Goal: Information Seeking & Learning: Find specific fact

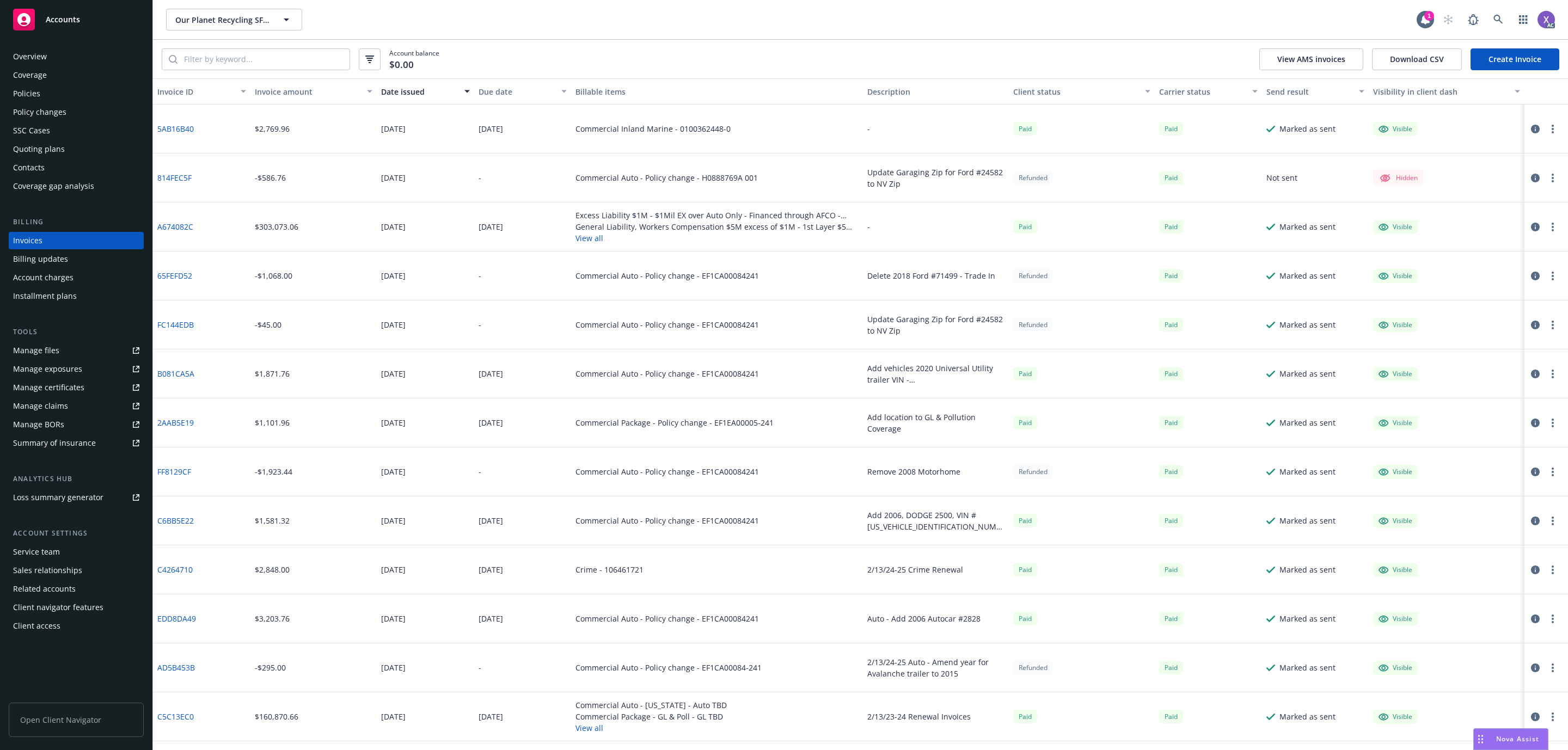
click at [59, 233] on div "Invoices" at bounding box center [76, 240] width 126 height 17
click at [219, 61] on input "search" at bounding box center [264, 59] width 172 height 21
paste input "C4264710"
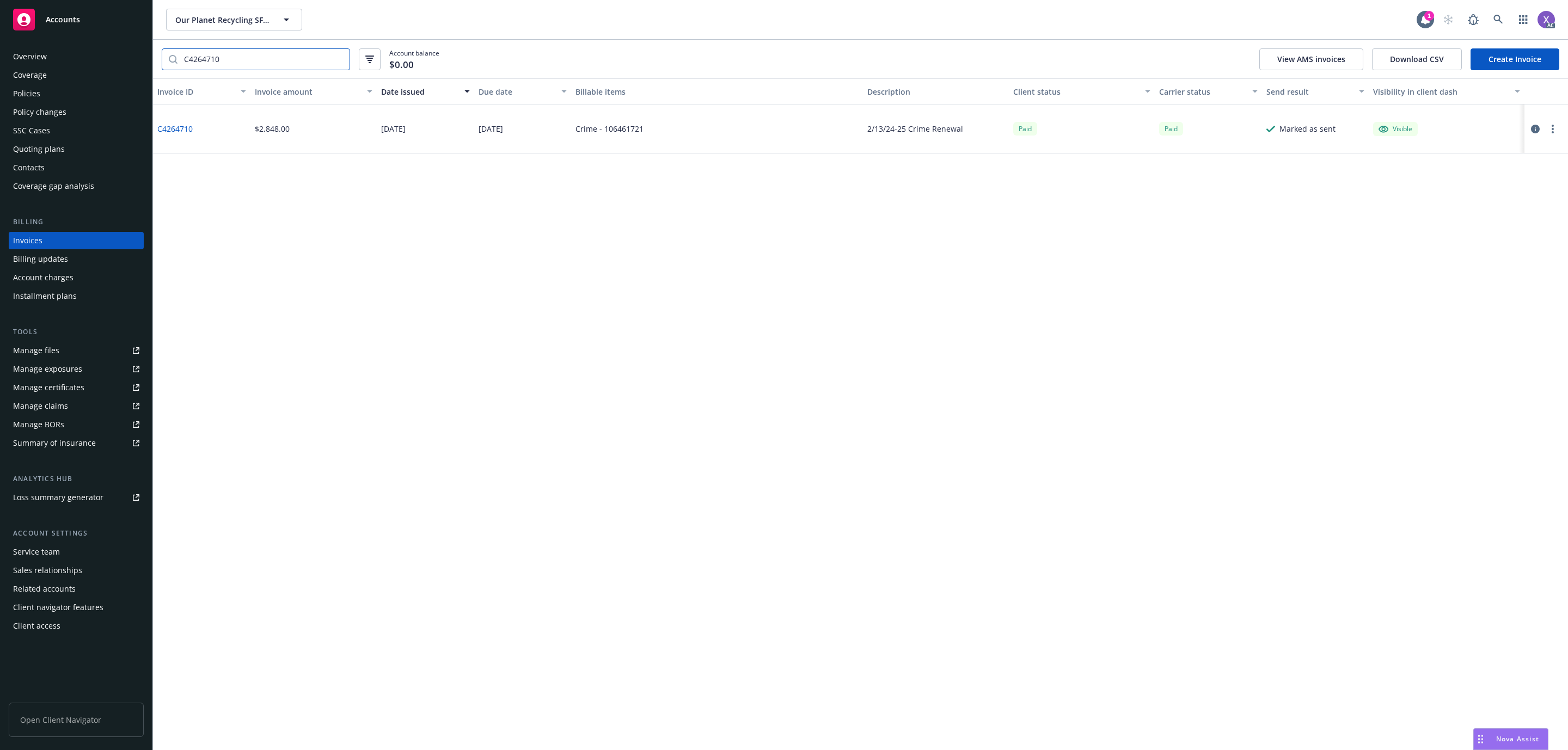
type input "C4264710"
click at [19, 88] on div "Policies" at bounding box center [26, 93] width 27 height 17
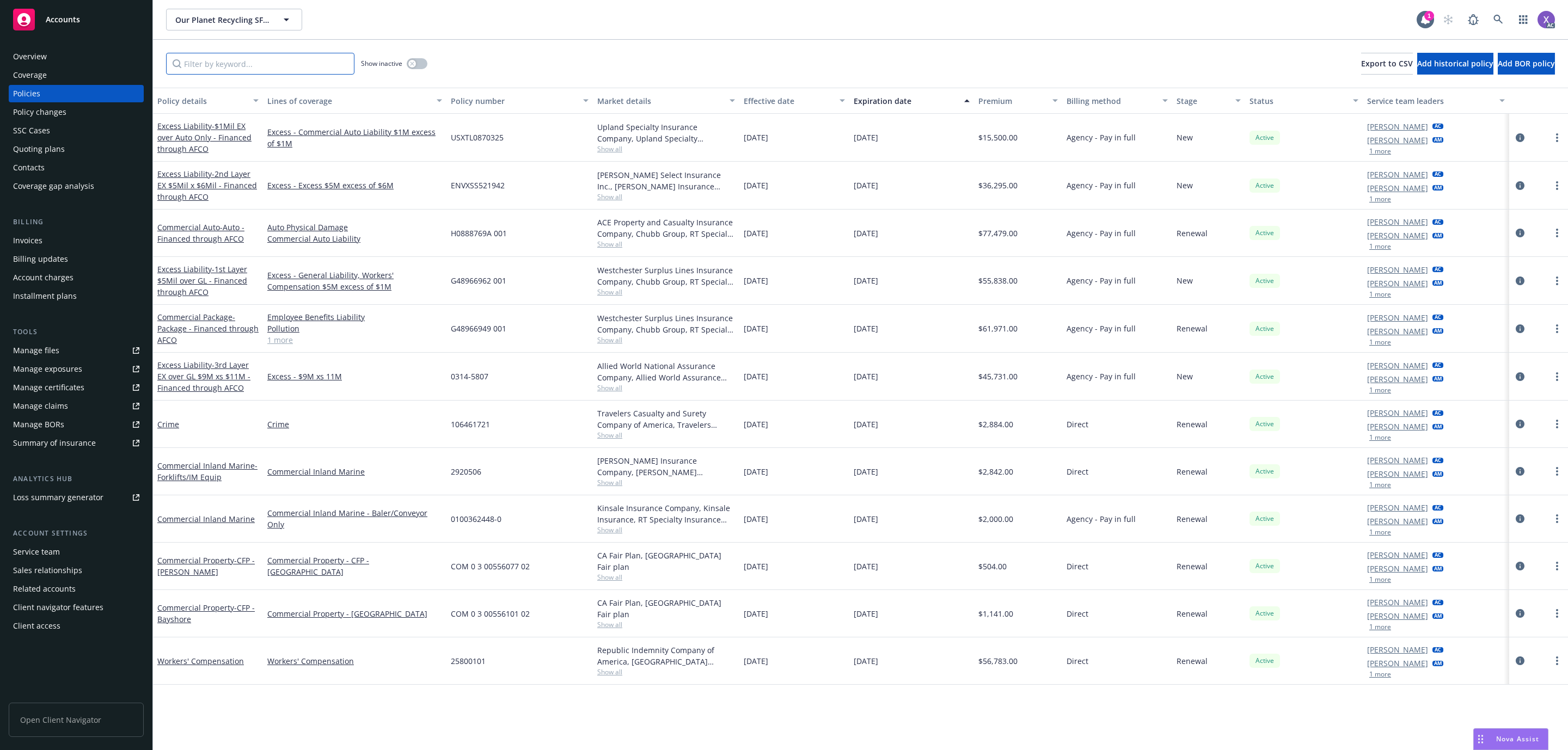
click at [260, 64] on input "Filter by keyword..." at bounding box center [260, 64] width 189 height 22
paste input "106461721"
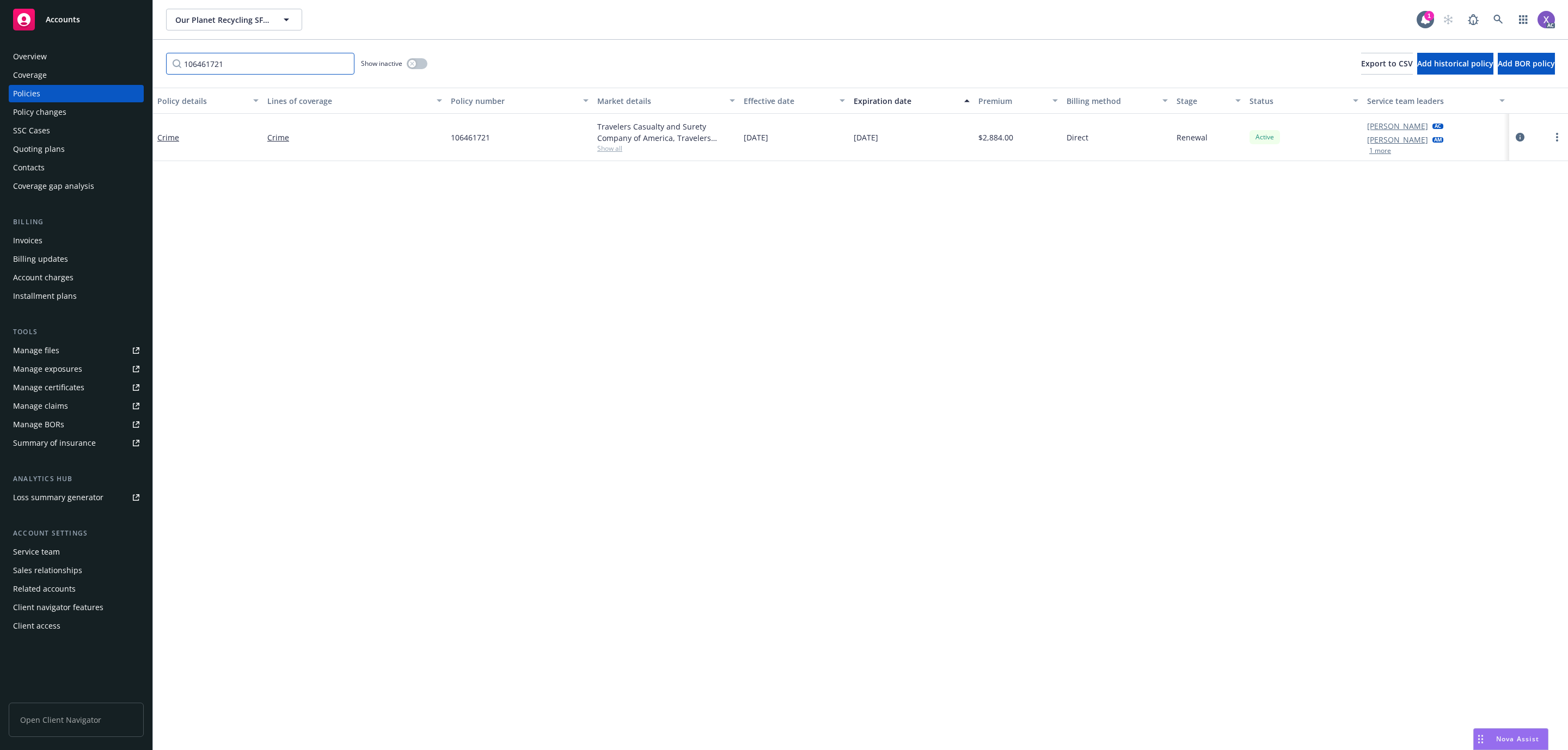
type input "106461721"
drag, startPoint x: 449, startPoint y: 143, endPoint x: 499, endPoint y: 151, distance: 50.6
click at [499, 151] on div "106461721" at bounding box center [520, 137] width 147 height 47
copy span "106461721"
click at [33, 239] on div "Invoices" at bounding box center [27, 240] width 29 height 17
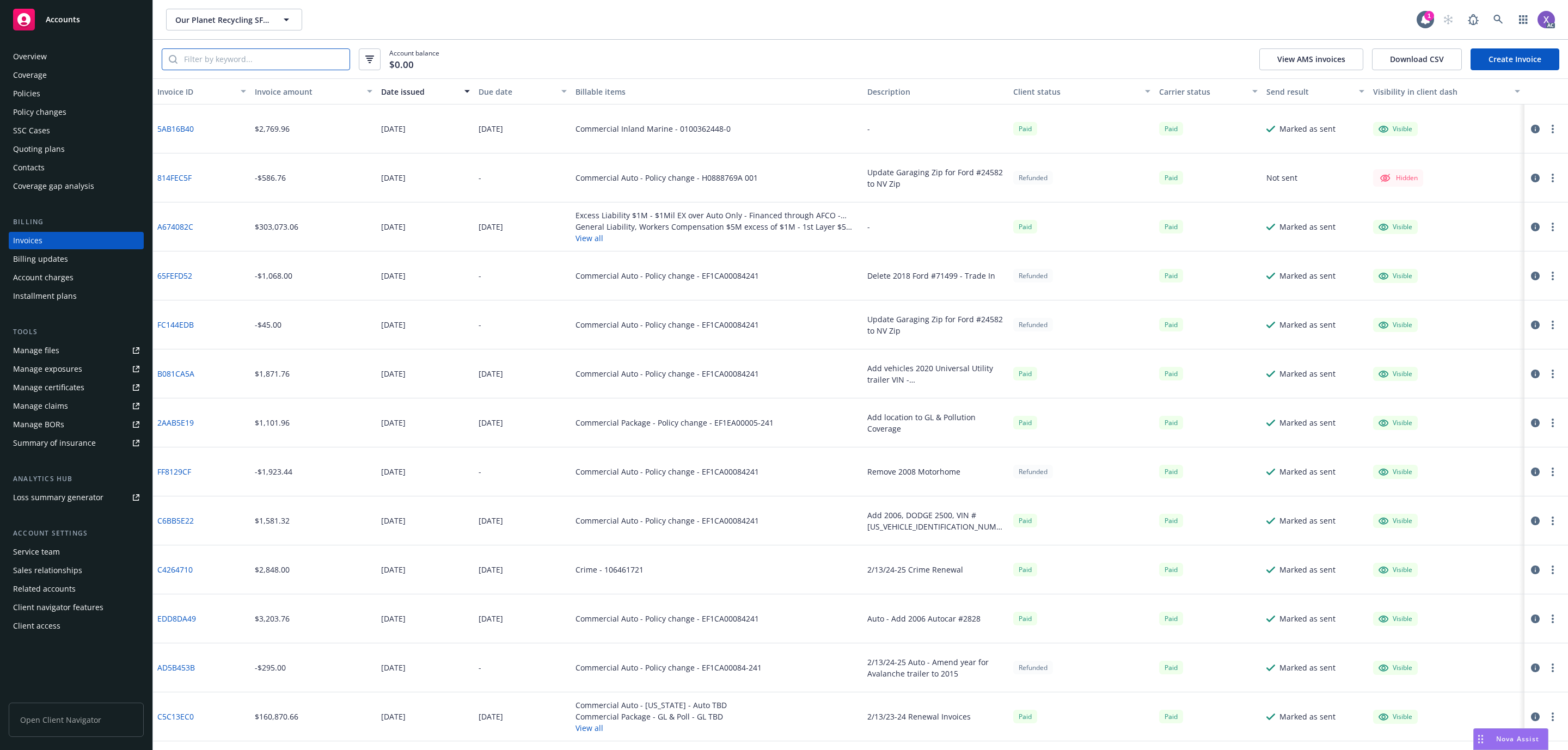
click at [220, 61] on input "search" at bounding box center [264, 59] width 172 height 21
click at [34, 232] on div "Invoices" at bounding box center [27, 240] width 29 height 17
click at [1498, 15] on icon at bounding box center [1498, 19] width 10 height 10
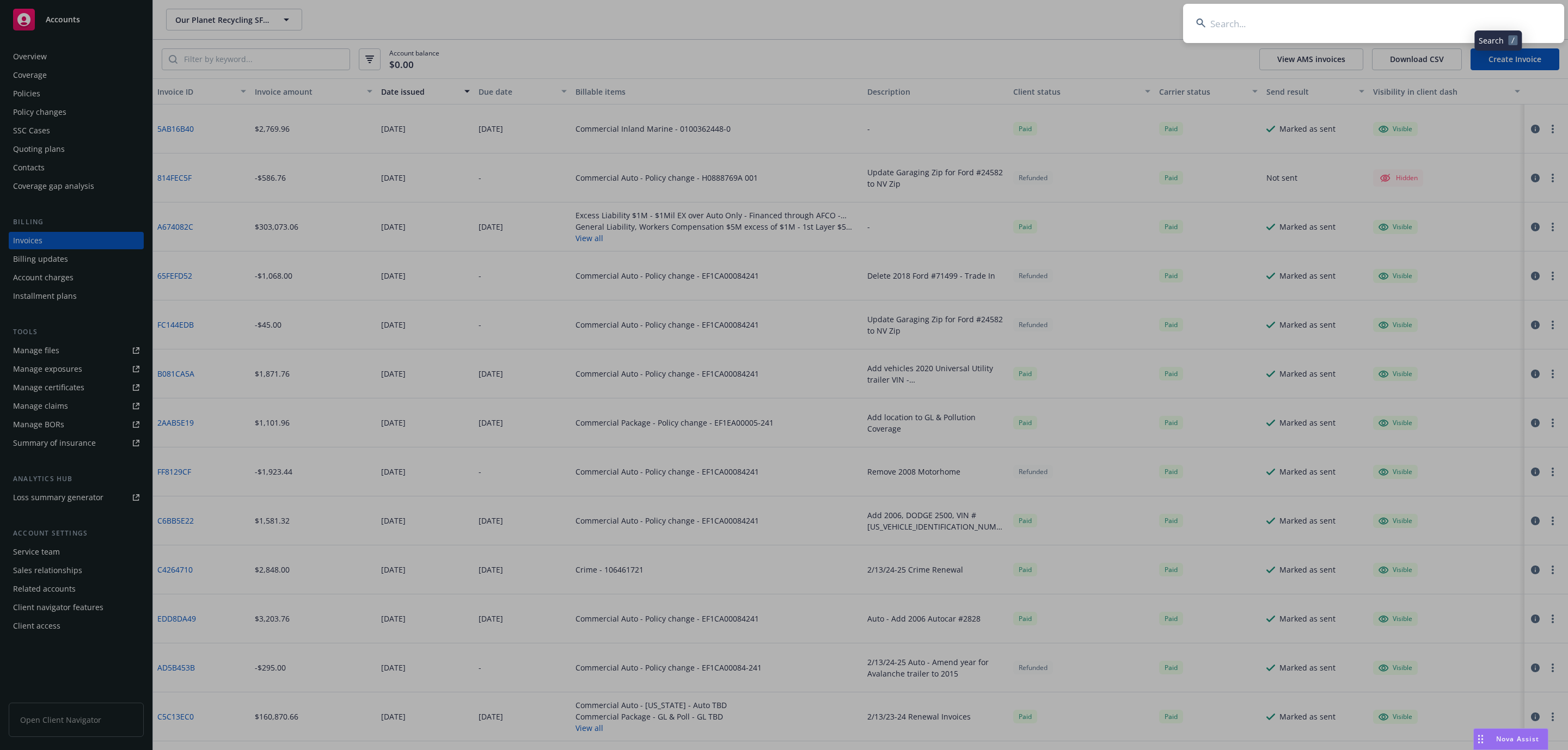
click at [1350, 25] on input at bounding box center [1374, 23] width 381 height 39
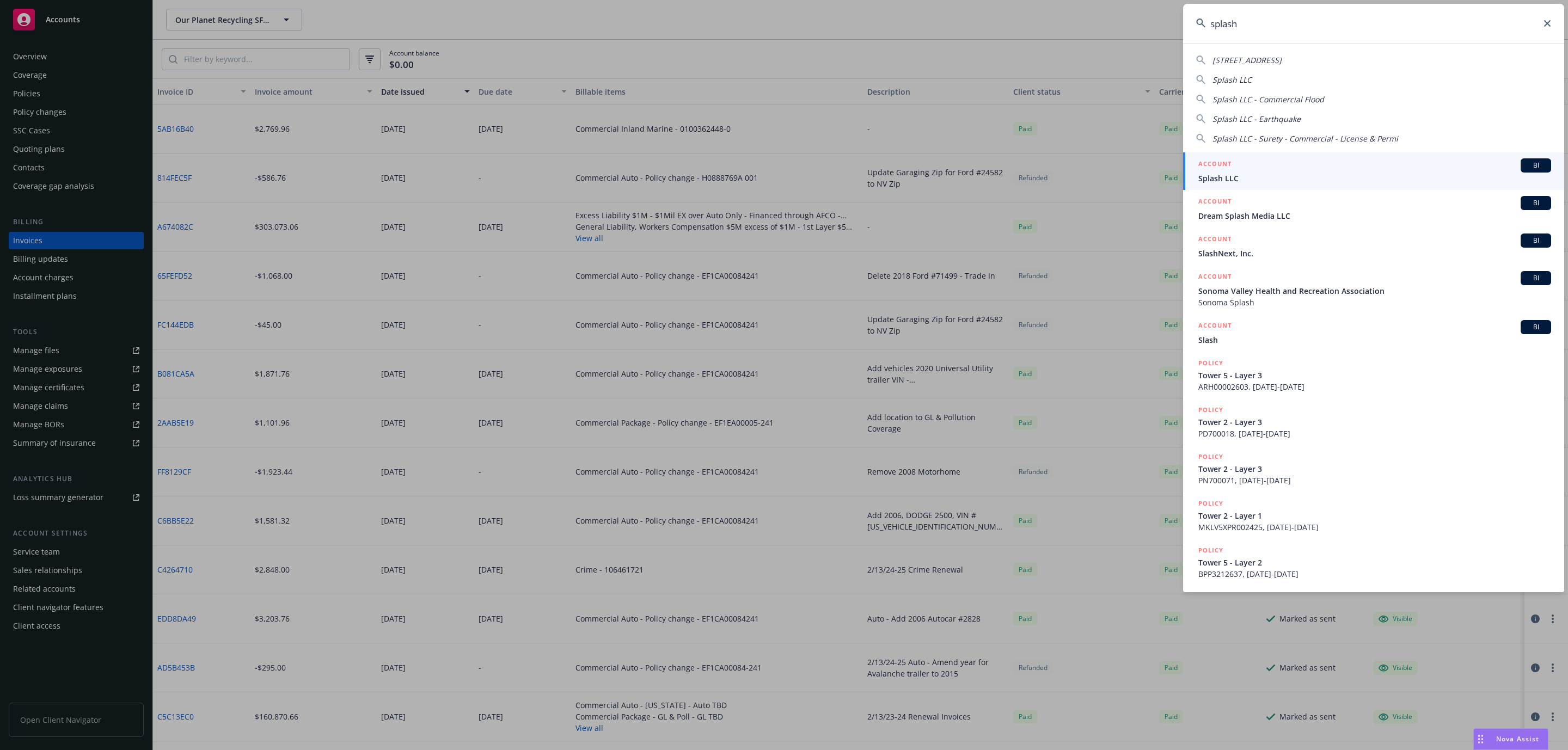
type input "splash"
click at [1267, 176] on span "Splash LLC" at bounding box center [1375, 178] width 353 height 12
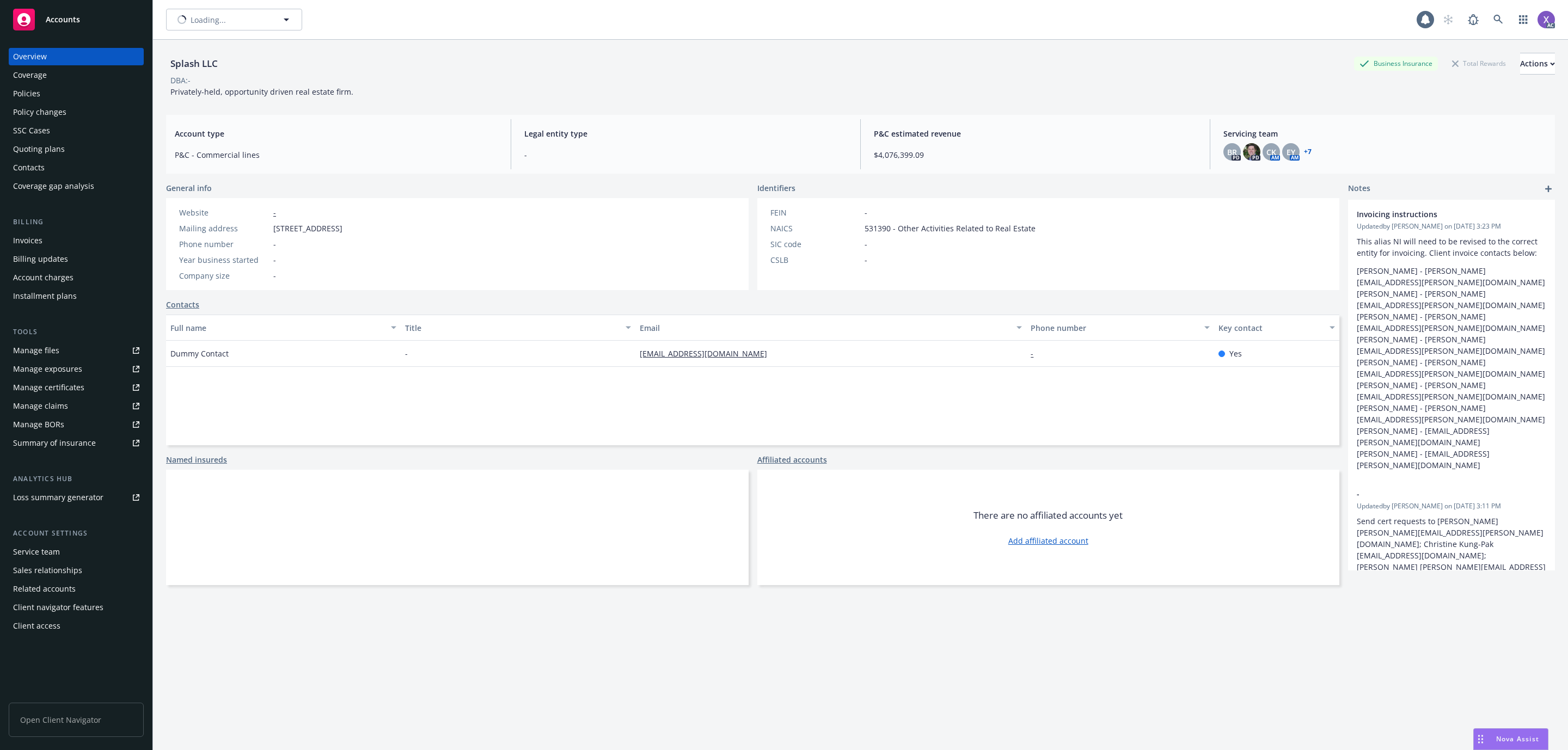
click at [50, 244] on div "Invoices" at bounding box center [76, 240] width 126 height 17
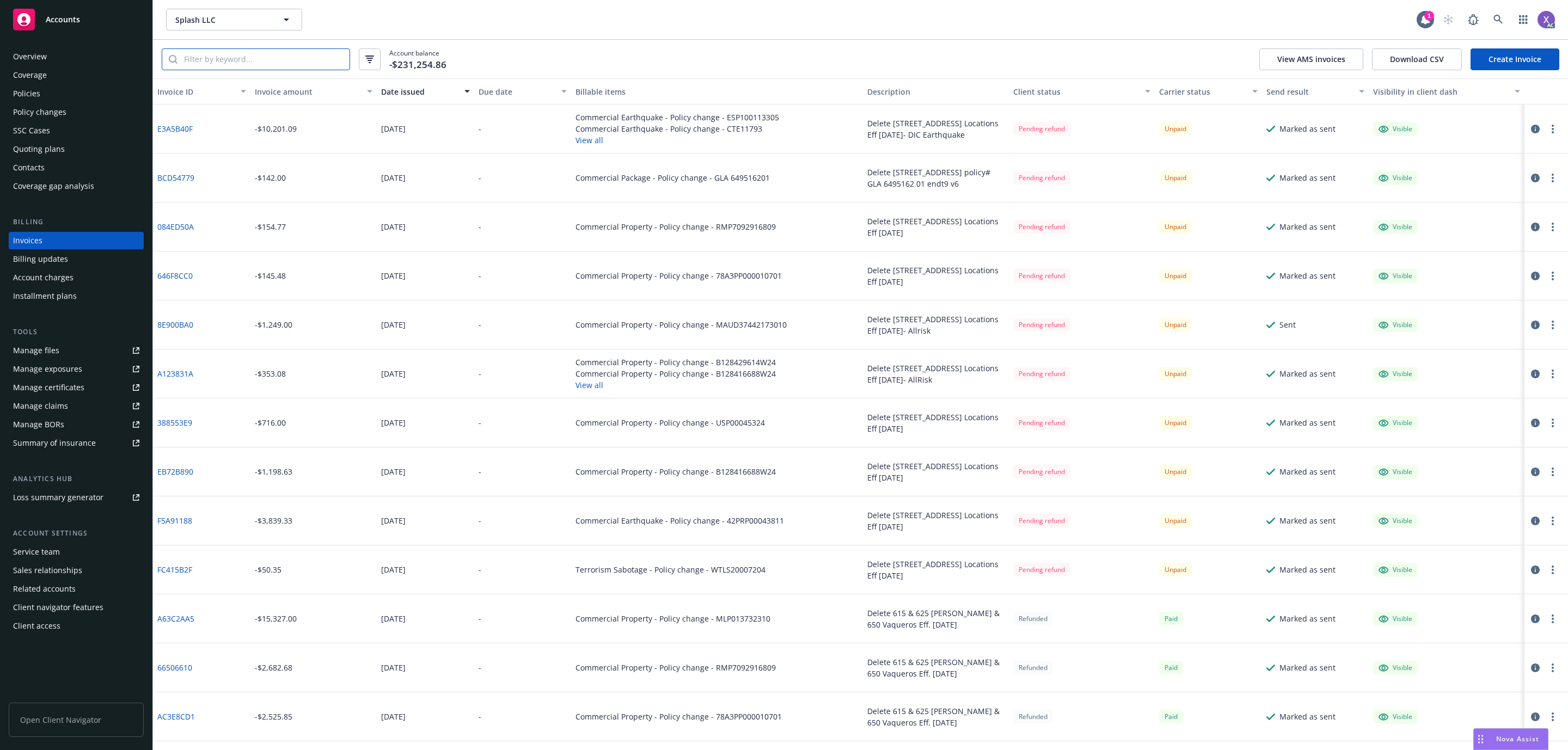
click at [233, 63] on input "search" at bounding box center [264, 59] width 172 height 21
paste input "E3A5B40F"
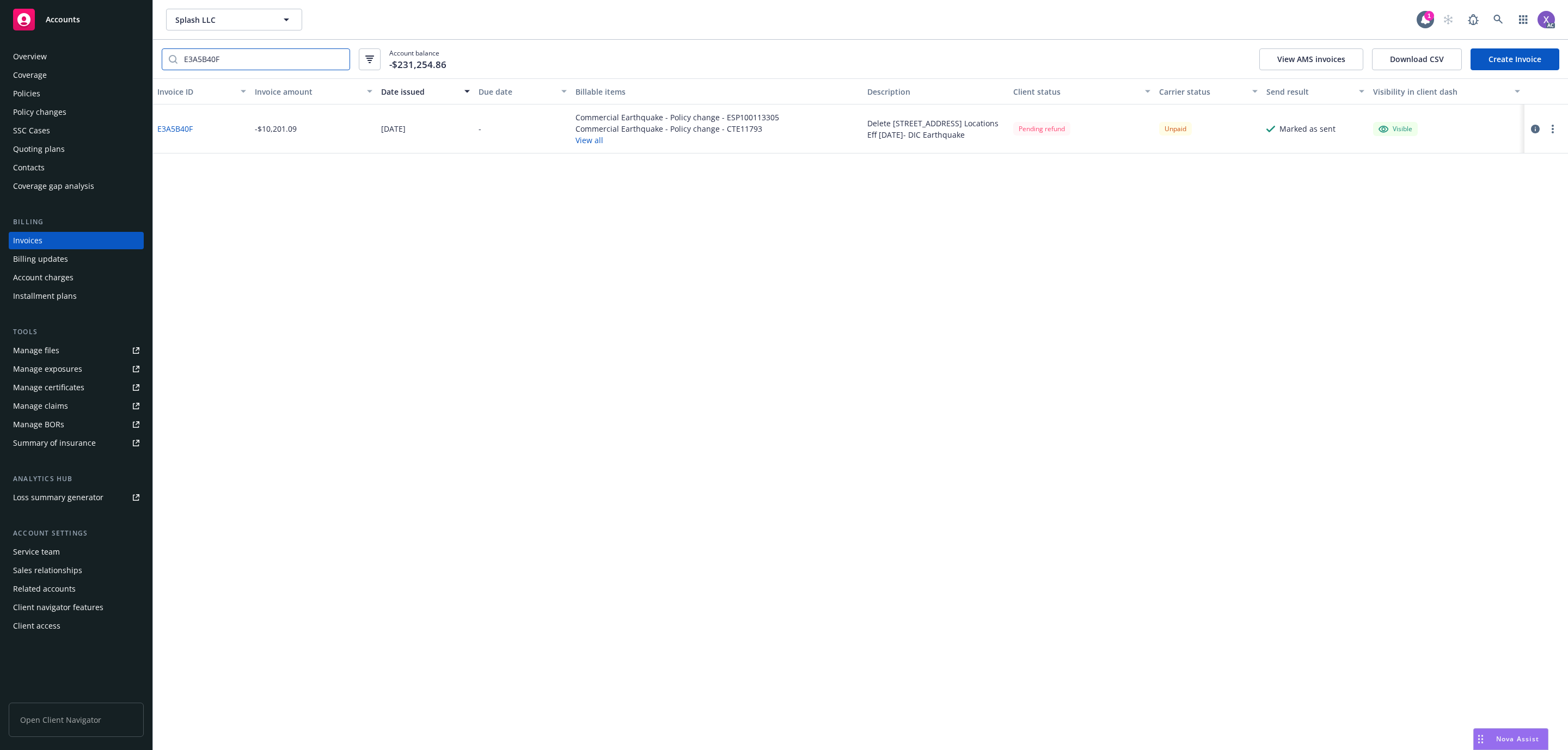
type input "E3A5B40F"
click at [178, 123] on link "E3A5B40F" at bounding box center [175, 129] width 36 height 12
click at [28, 93] on div "Policies" at bounding box center [26, 93] width 27 height 17
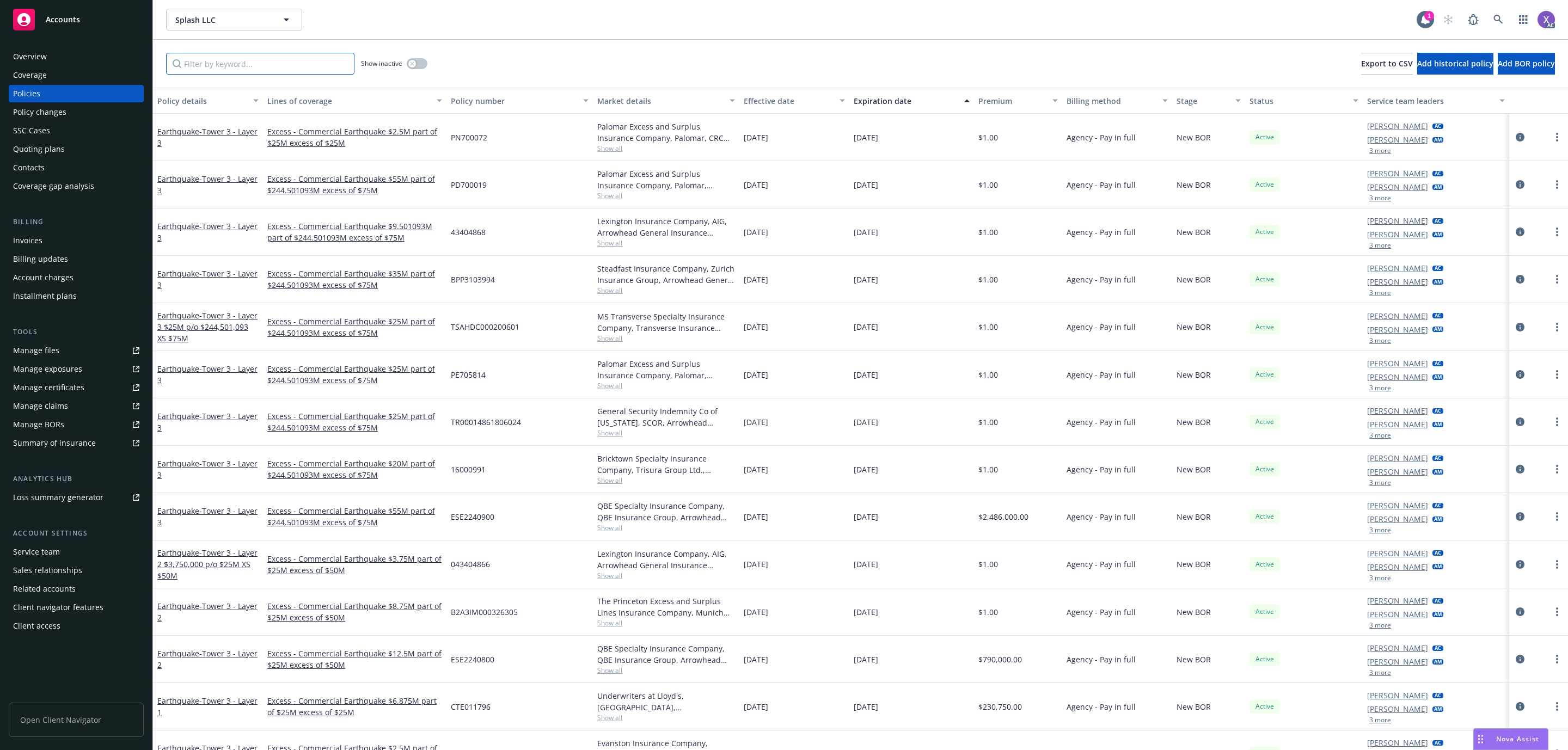
click at [276, 57] on input "Filter by keyword..." at bounding box center [260, 64] width 189 height 22
paste input "BPP3212638"
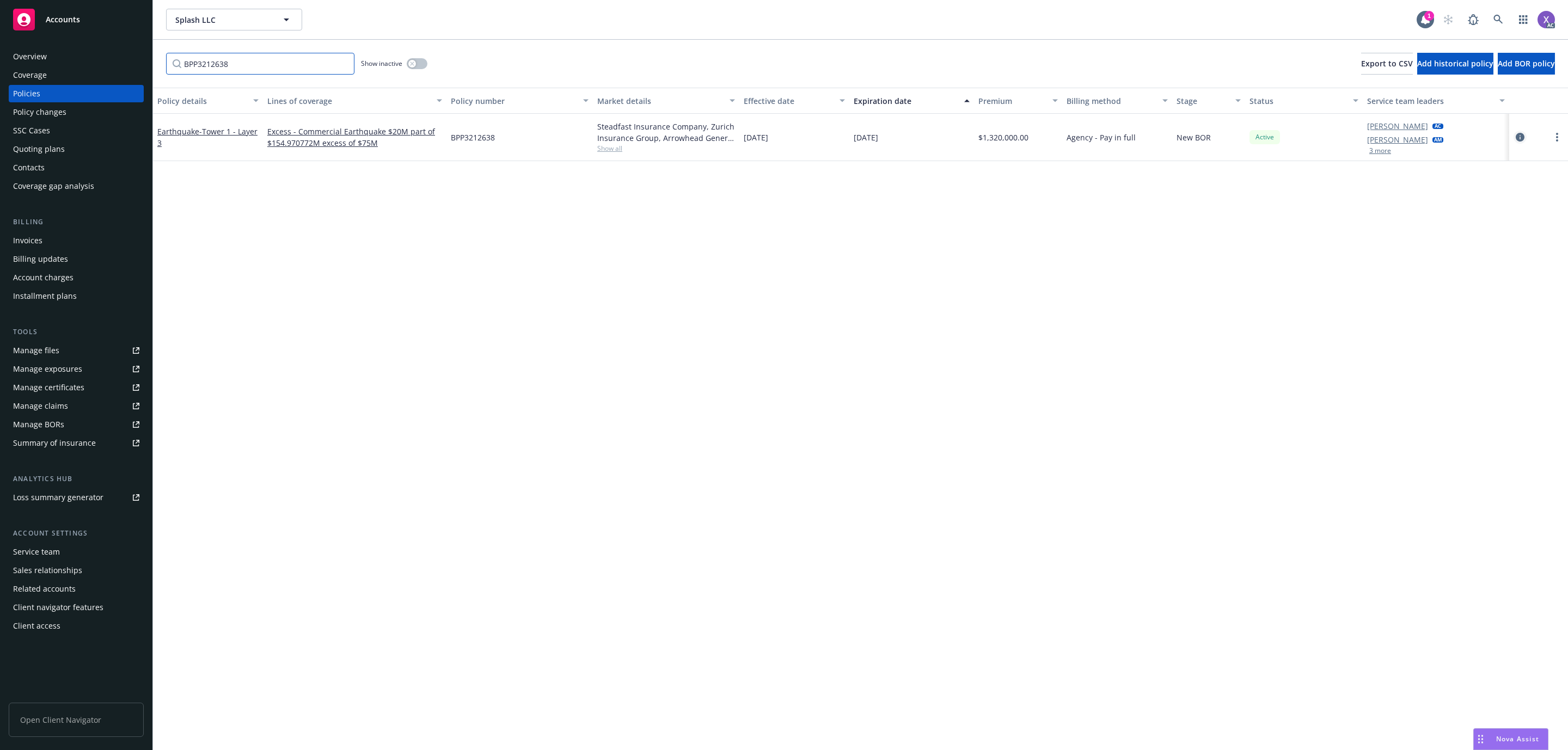
type input "BPP3212638"
click at [1521, 136] on icon "circleInformation" at bounding box center [1520, 137] width 8 height 8
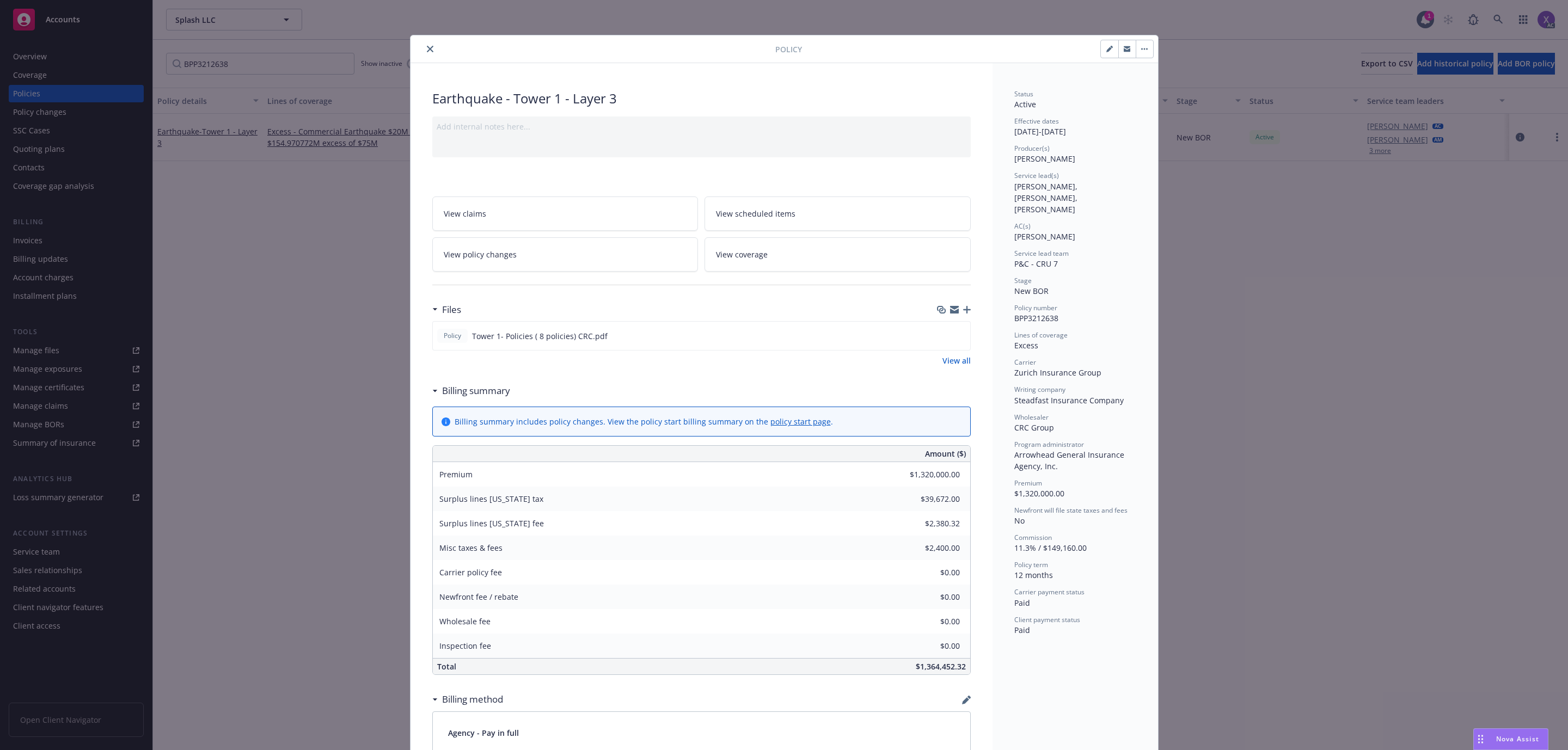
drag, startPoint x: 949, startPoint y: 363, endPoint x: 940, endPoint y: 364, distance: 9.1
click at [948, 363] on link "View all" at bounding box center [957, 360] width 28 height 12
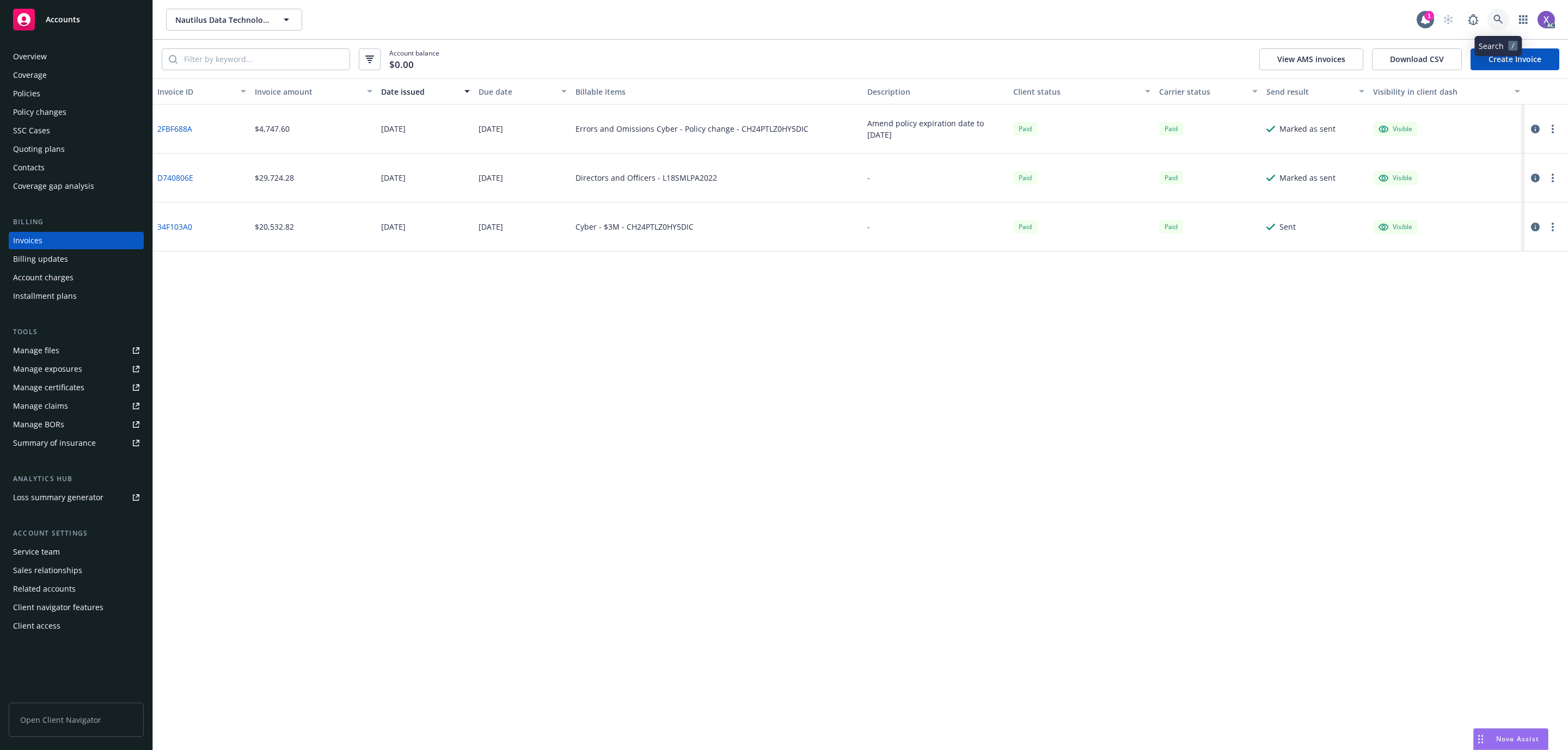
click at [1499, 16] on icon at bounding box center [1498, 19] width 10 height 10
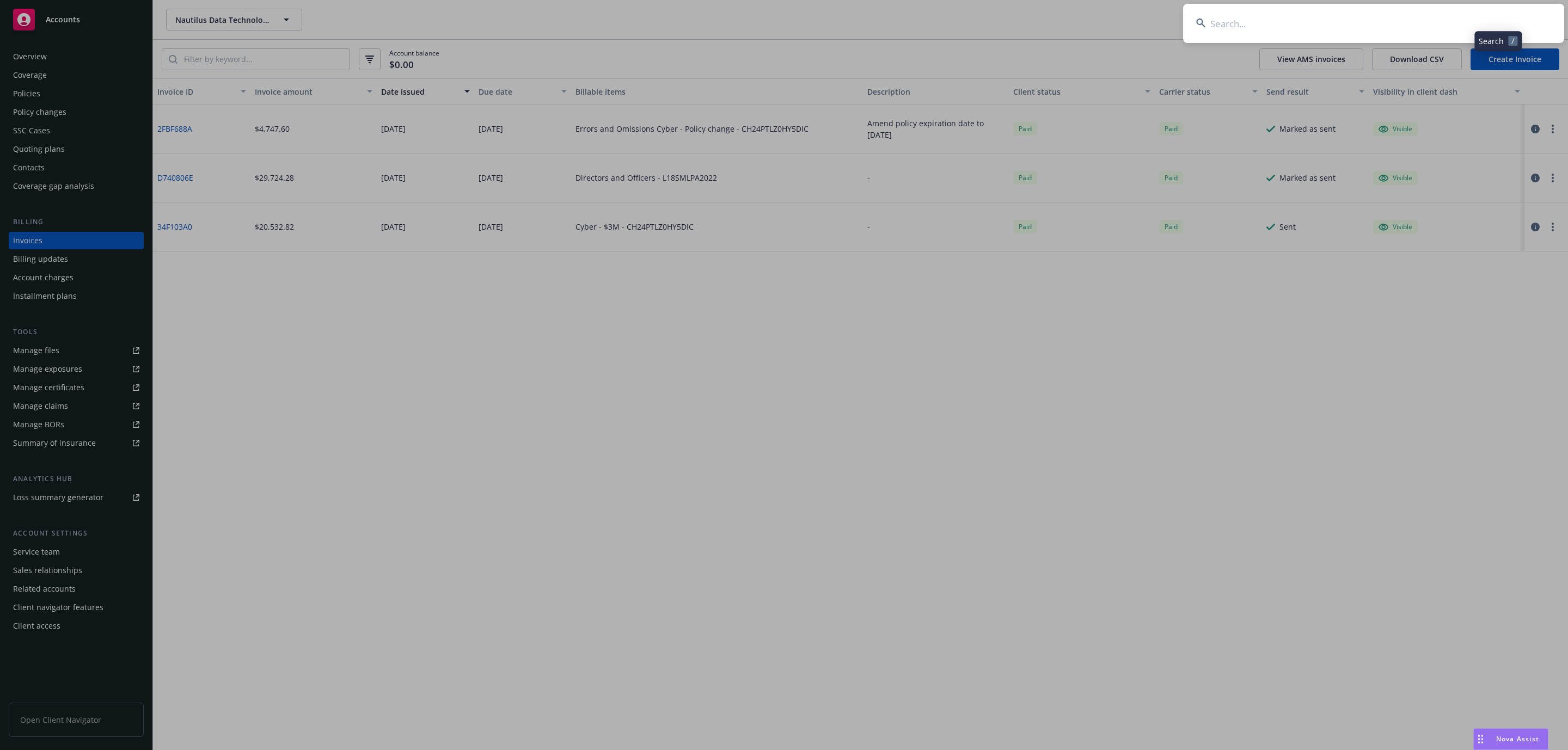
drag, startPoint x: 1499, startPoint y: 16, endPoint x: 1375, endPoint y: 10, distance: 124.1
click at [1378, 10] on input at bounding box center [1374, 23] width 381 height 39
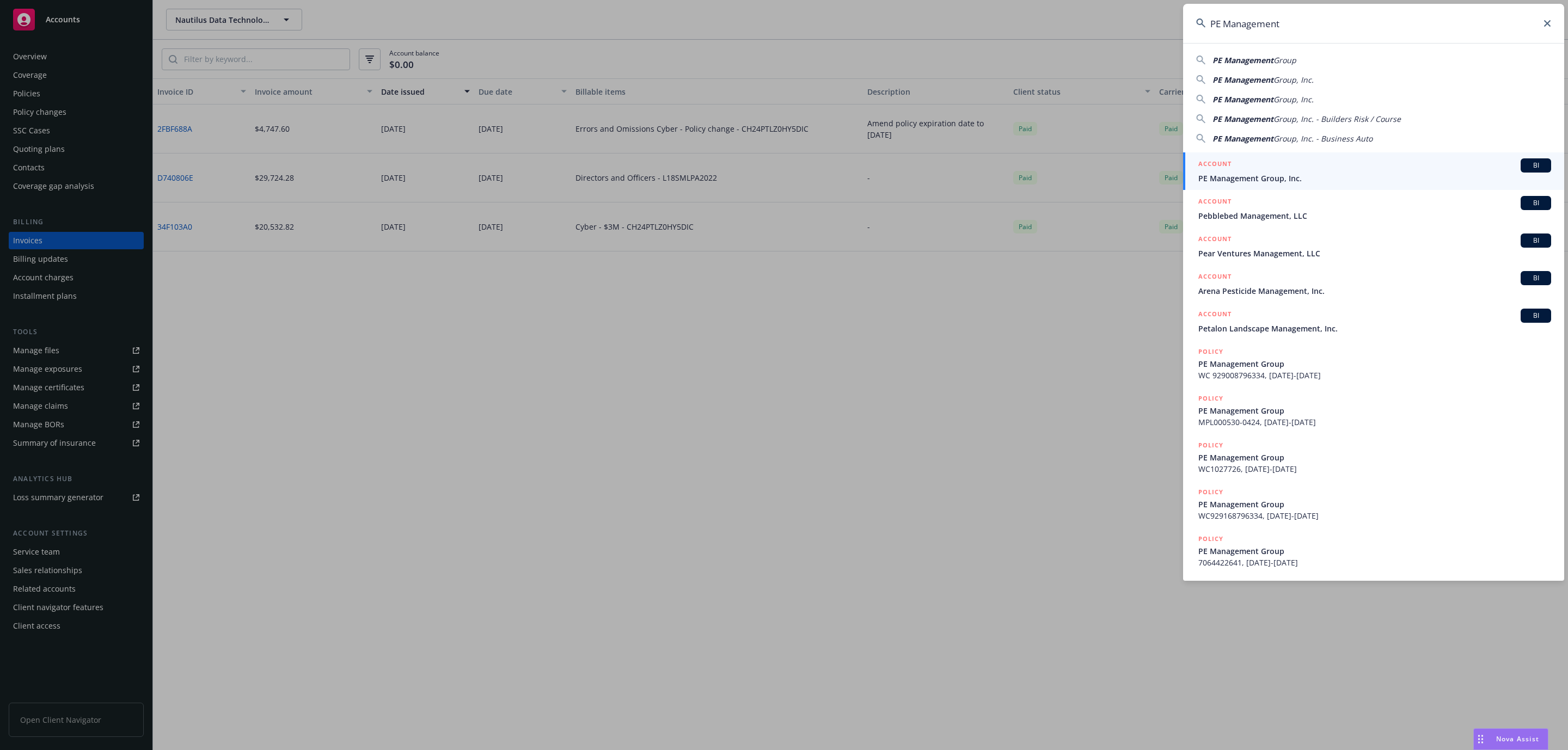
type input "PE Management"
drag, startPoint x: 1291, startPoint y: 175, endPoint x: 1065, endPoint y: 173, distance: 226.0
click at [1293, 174] on span "PE Management Group, Inc." at bounding box center [1375, 178] width 353 height 12
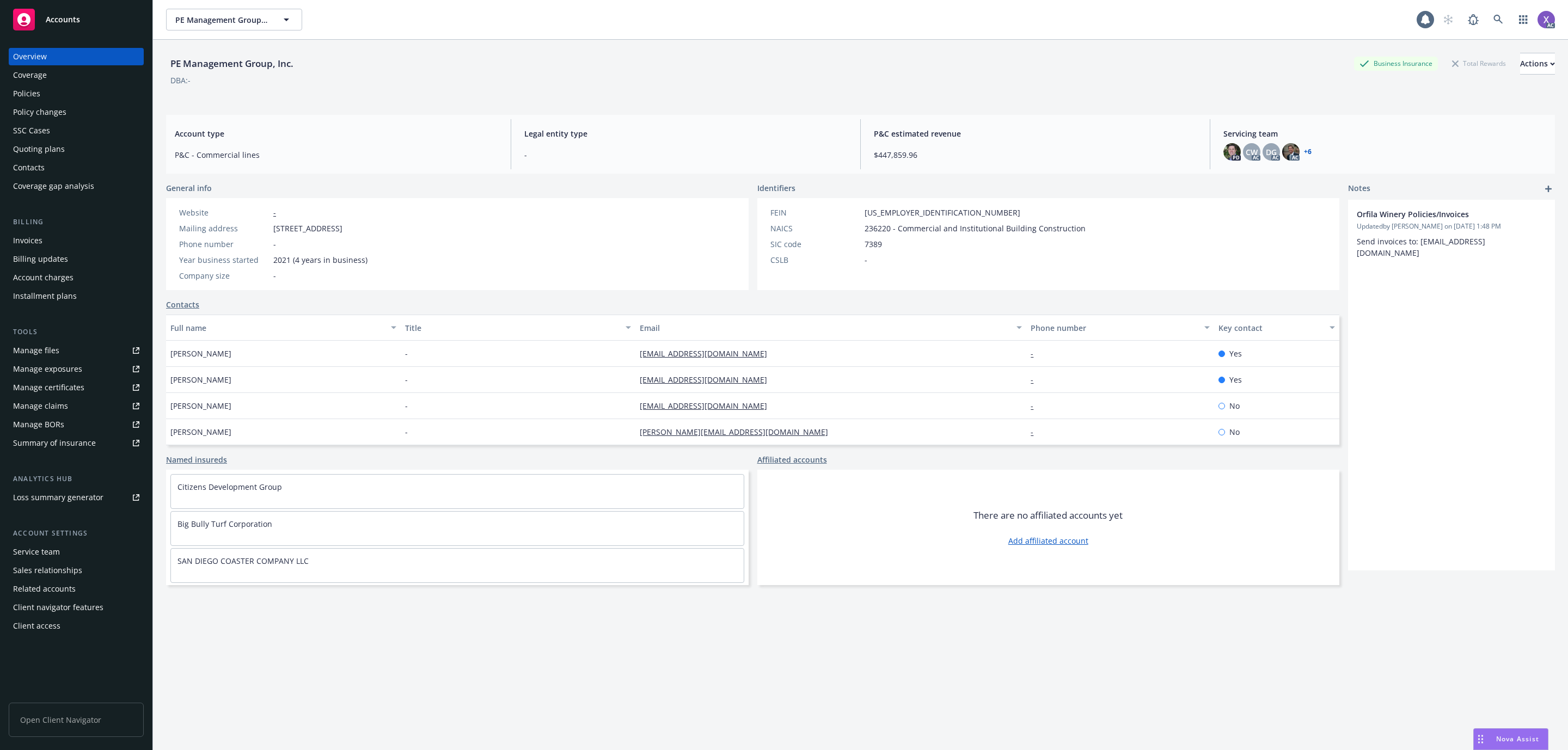
click at [30, 237] on div "Invoices" at bounding box center [27, 240] width 29 height 17
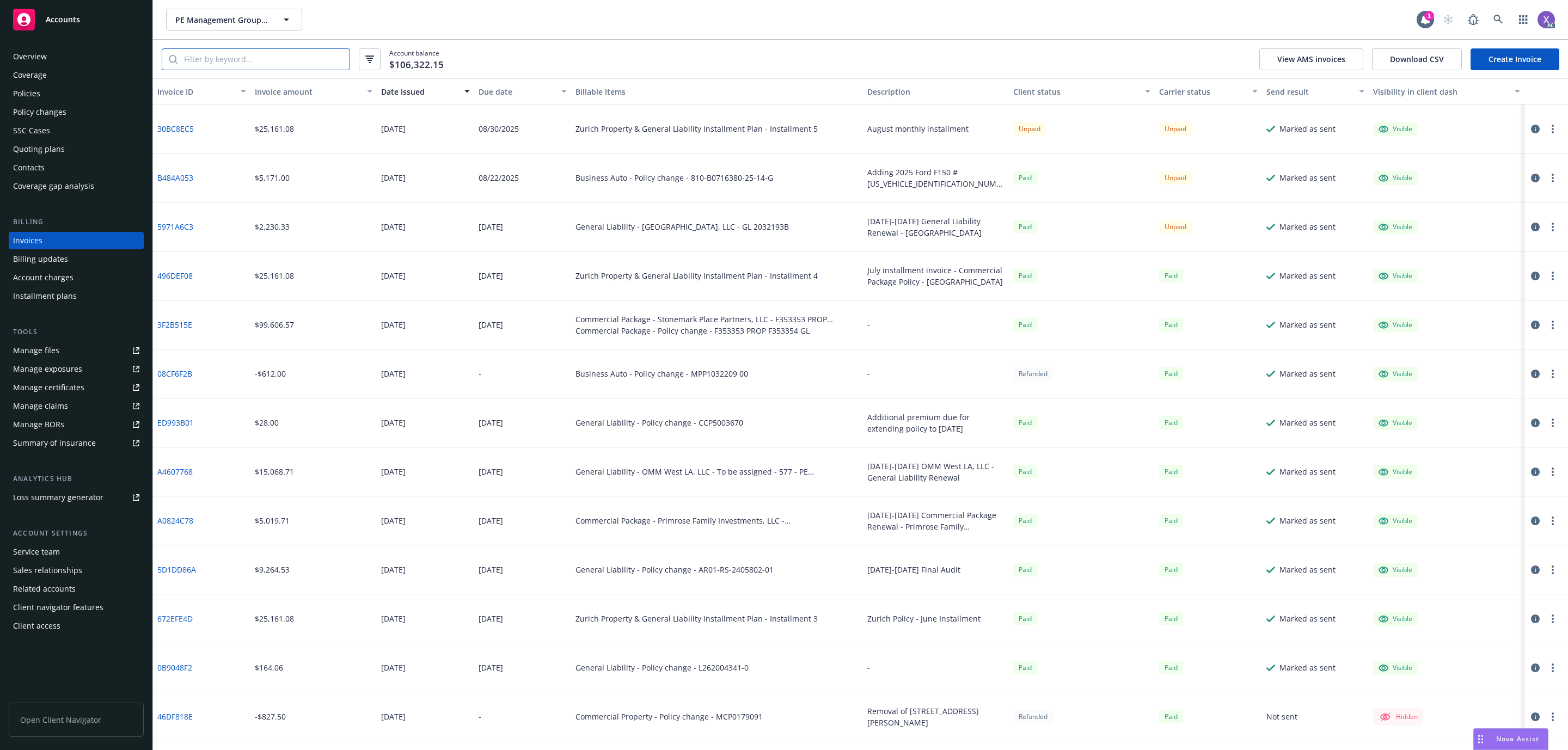
click at [297, 62] on input "search" at bounding box center [264, 59] width 172 height 21
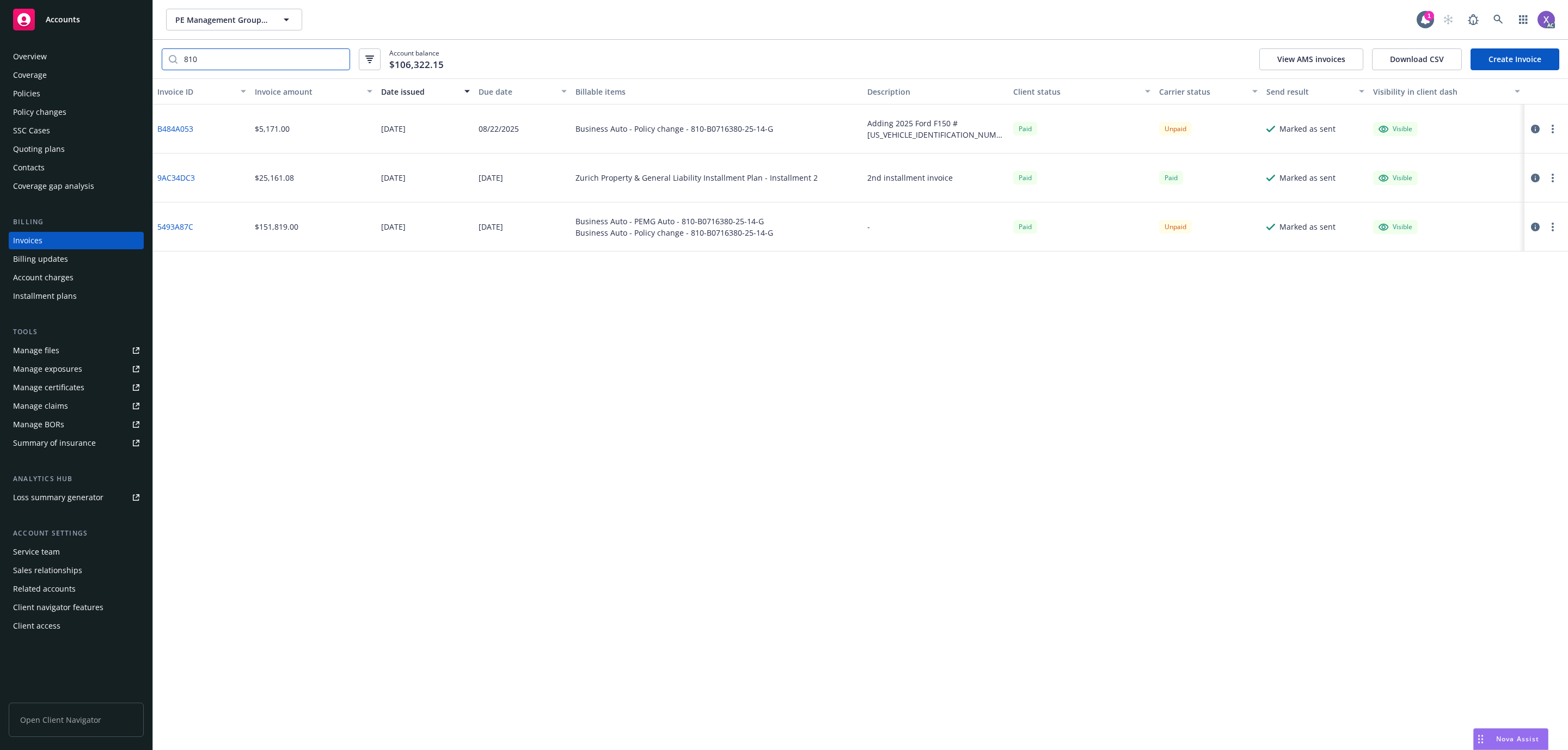
type input "810"
click at [186, 227] on link "5493A87C" at bounding box center [175, 227] width 36 height 12
click at [167, 121] on div "B484A053" at bounding box center [202, 129] width 98 height 49
click at [171, 128] on link "B484A053" at bounding box center [175, 129] width 36 height 12
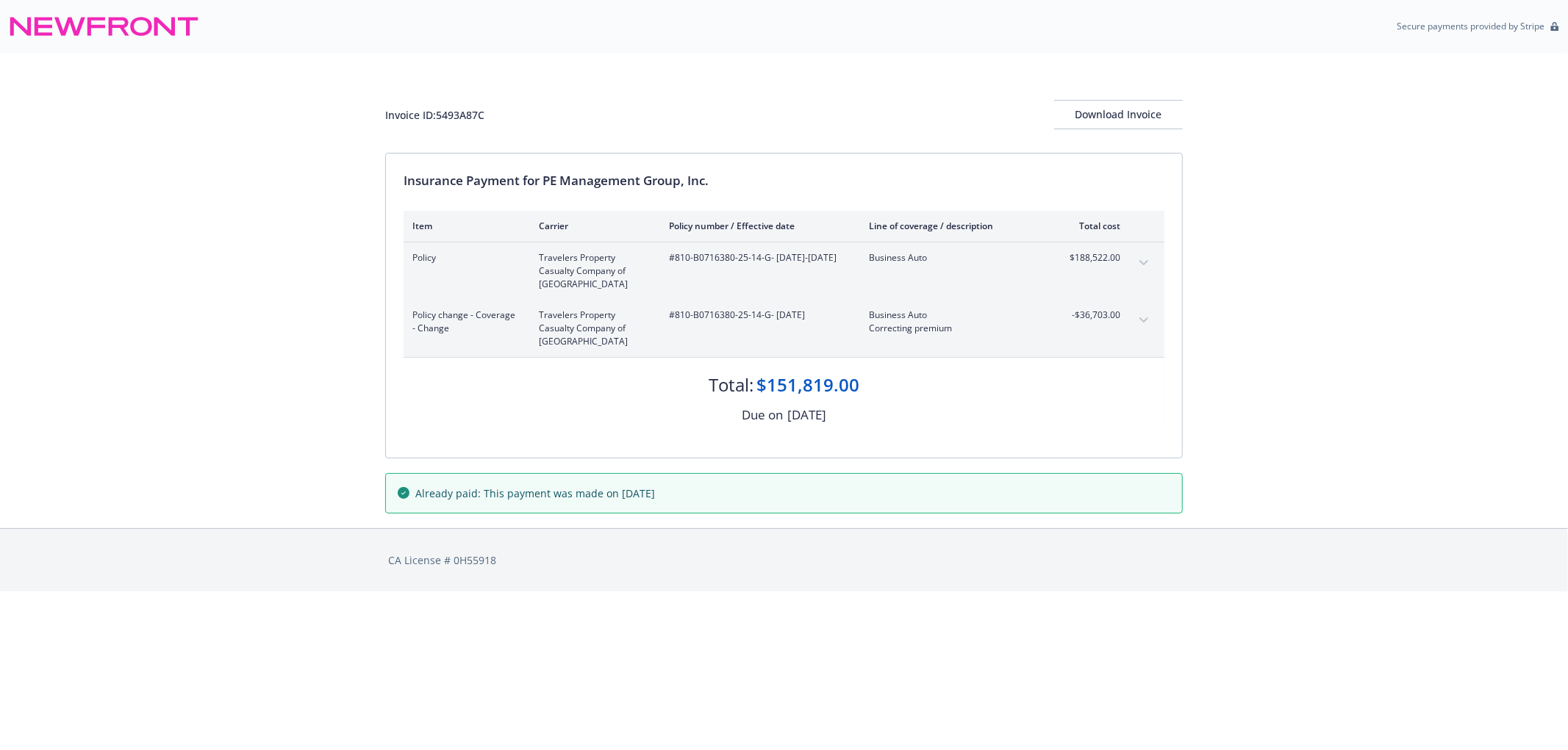
click at [1147, 260] on icon "expand content" at bounding box center [1144, 262] width 9 height 6
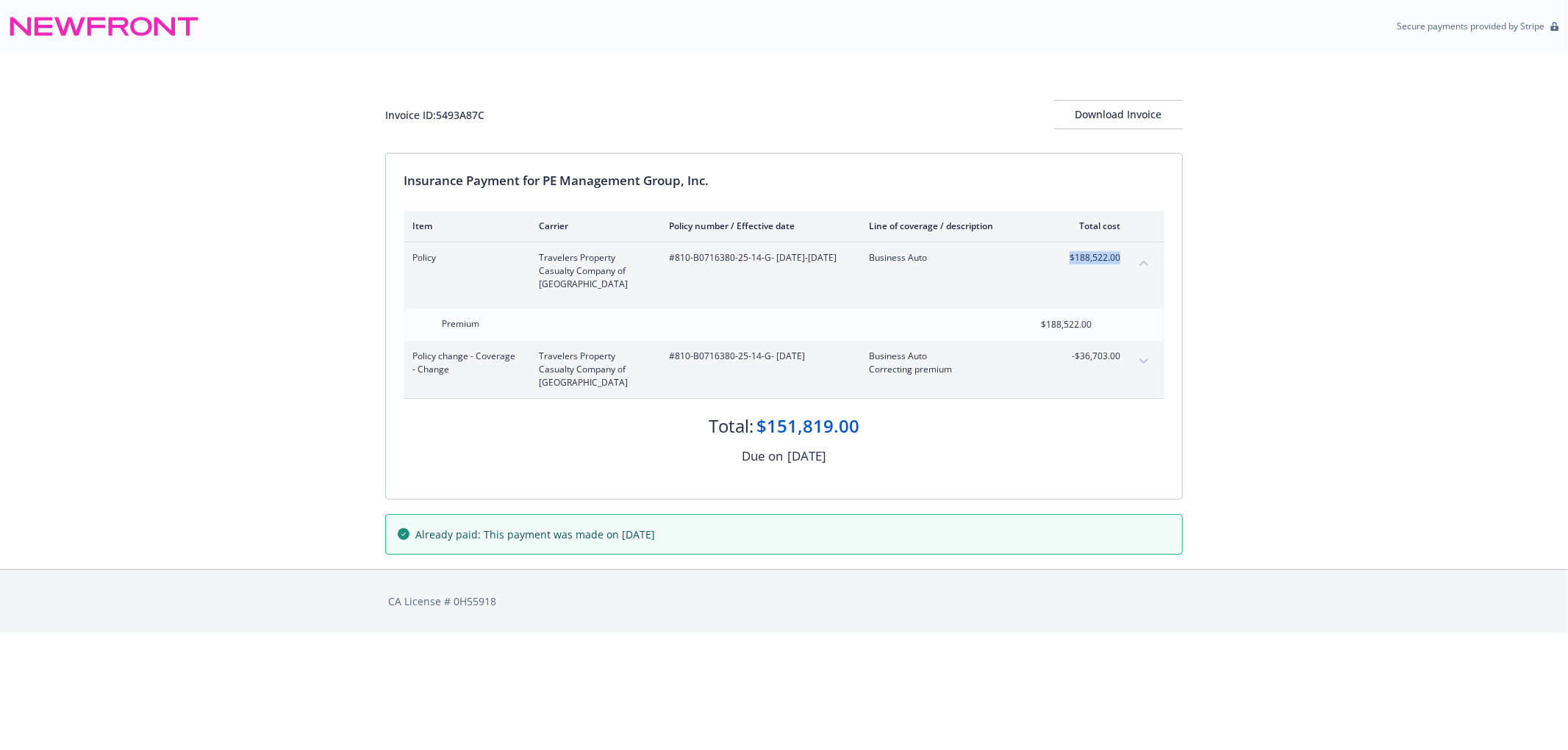
drag, startPoint x: 1069, startPoint y: 269, endPoint x: 1120, endPoint y: 269, distance: 51.0
click at [1120, 269] on div "$188,522.00" at bounding box center [1092, 270] width 55 height 39
drag, startPoint x: 1068, startPoint y: 376, endPoint x: 1123, endPoint y: 371, distance: 55.2
click at [1123, 371] on div "Policy change - Coverage - Change Travelers Property Casualty Company of Americ…" at bounding box center [784, 370] width 761 height 58
drag, startPoint x: 810, startPoint y: 433, endPoint x: 865, endPoint y: 437, distance: 55.1
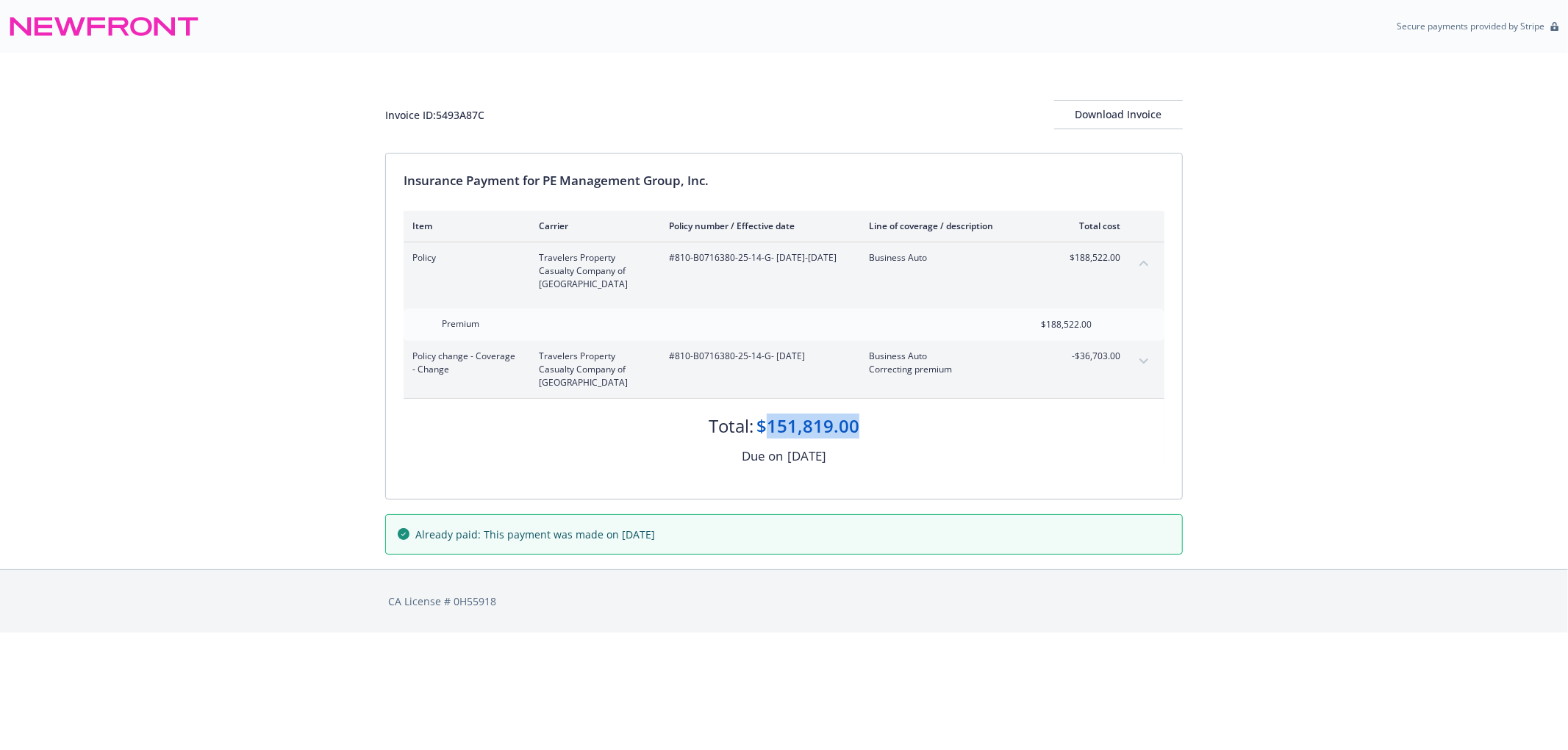
click at [865, 437] on div "Total: $151,819.00" at bounding box center [784, 418] width 761 height 39
drag, startPoint x: 1079, startPoint y: 362, endPoint x: 1121, endPoint y: 365, distance: 42.1
click at [1121, 365] on div "Policy change - Coverage - Change Travelers Property Casualty Company of Americ…" at bounding box center [784, 370] width 761 height 58
click at [1107, 390] on div "Policy change - Coverage - Change Travelers Property Casualty Company of Americ…" at bounding box center [784, 370] width 761 height 58
drag, startPoint x: 1066, startPoint y: 269, endPoint x: 1118, endPoint y: 264, distance: 52.2
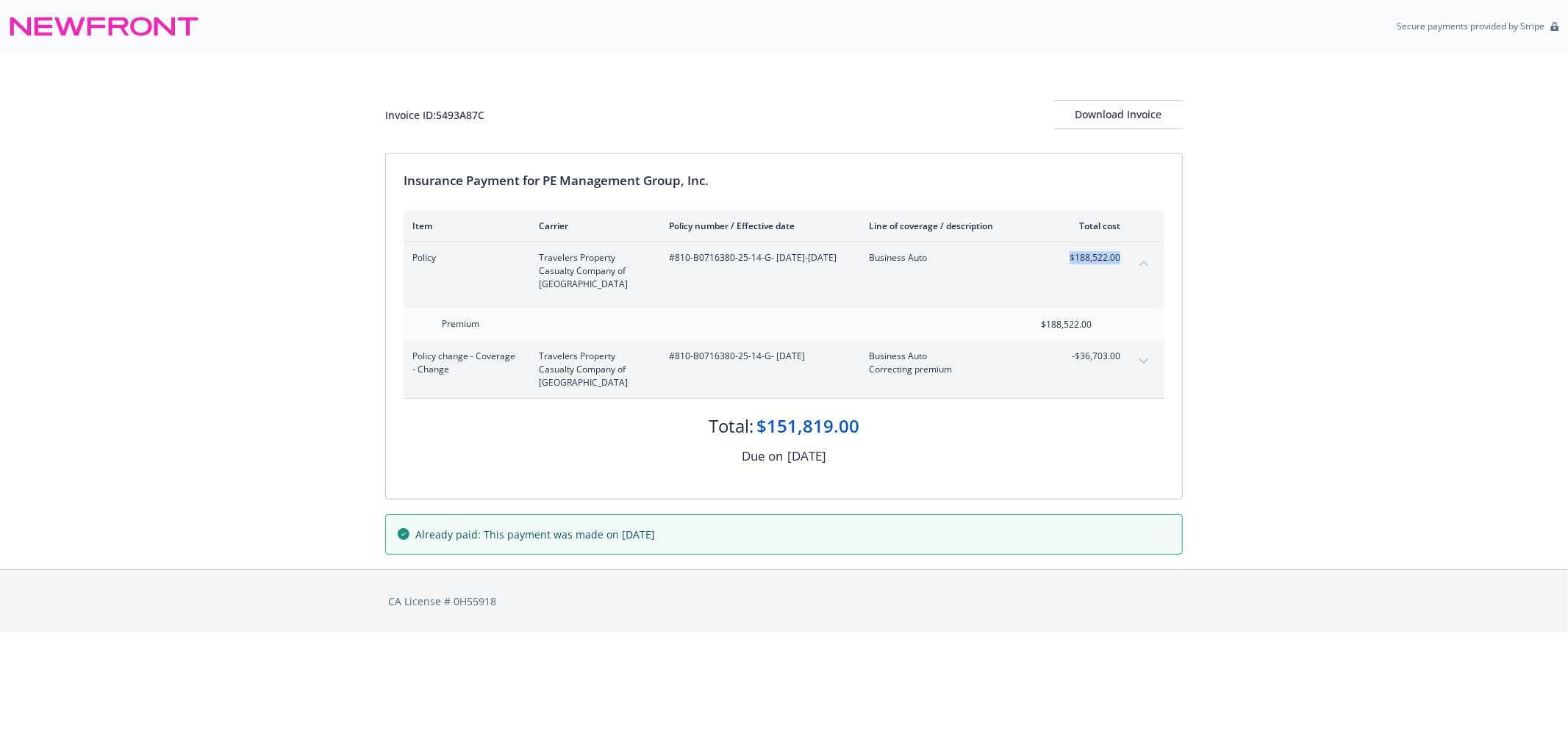
click at [1118, 264] on div "$188,522.00" at bounding box center [1092, 270] width 55 height 39
drag, startPoint x: 1038, startPoint y: 297, endPoint x: 1011, endPoint y: 307, distance: 28.8
click at [1038, 296] on div "Policy Travelers Property Casualty Company of America #810-B0716380-25-14-G - 0…" at bounding box center [784, 271] width 761 height 58
drag, startPoint x: 867, startPoint y: 431, endPoint x: 767, endPoint y: 434, distance: 100.0
click at [767, 434] on div "Total: $151,819.00" at bounding box center [784, 418] width 761 height 39
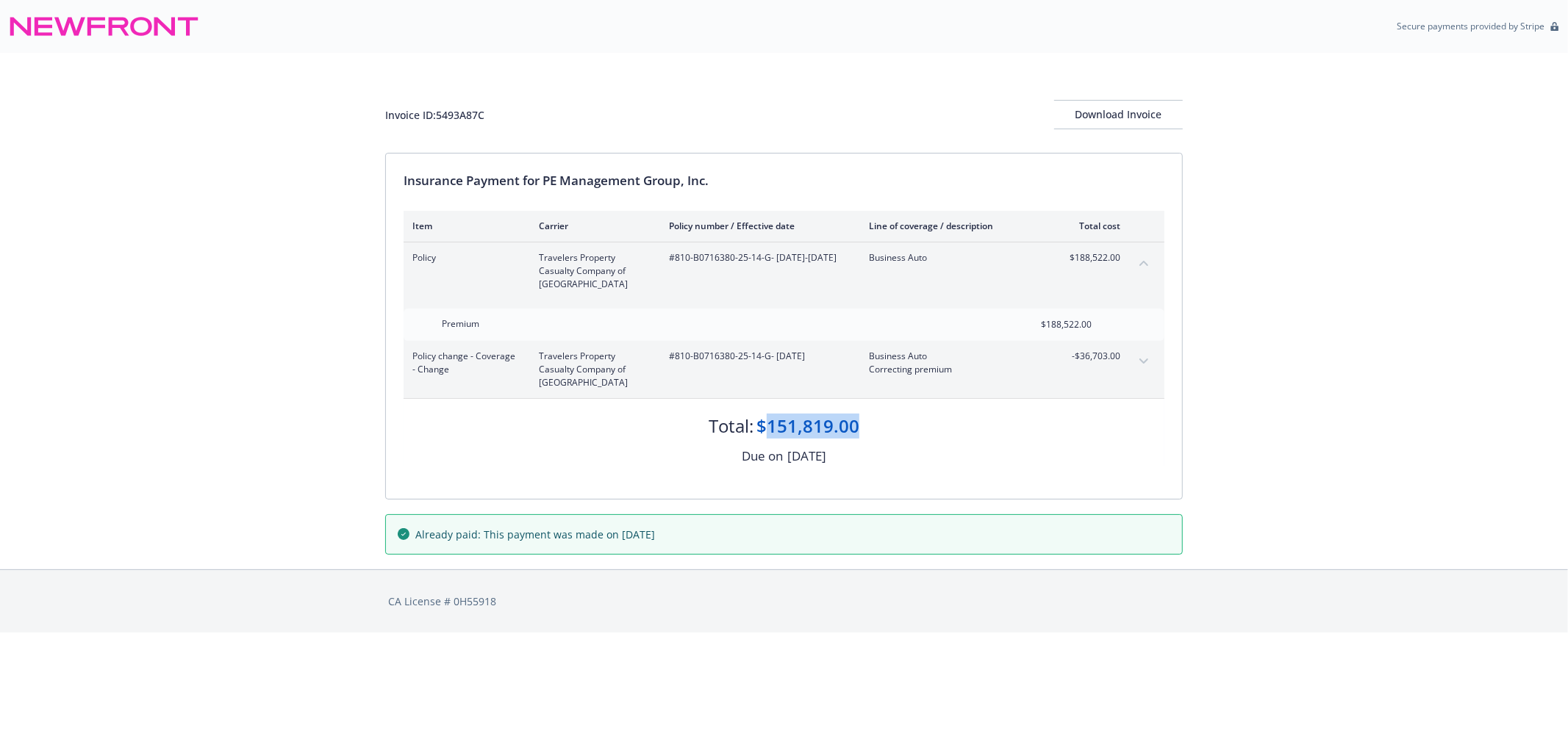
drag, startPoint x: 667, startPoint y: 362, endPoint x: 819, endPoint y: 371, distance: 152.3
click at [819, 371] on div "Policy change - Coverage - Change Travelers Property Casualty Company of Americ…" at bounding box center [766, 369] width 708 height 39
drag, startPoint x: 1064, startPoint y: 364, endPoint x: 1126, endPoint y: 366, distance: 62.0
click at [1126, 366] on div "Policy change - Coverage - Change Travelers Property Casualty Company of Americ…" at bounding box center [784, 370] width 761 height 58
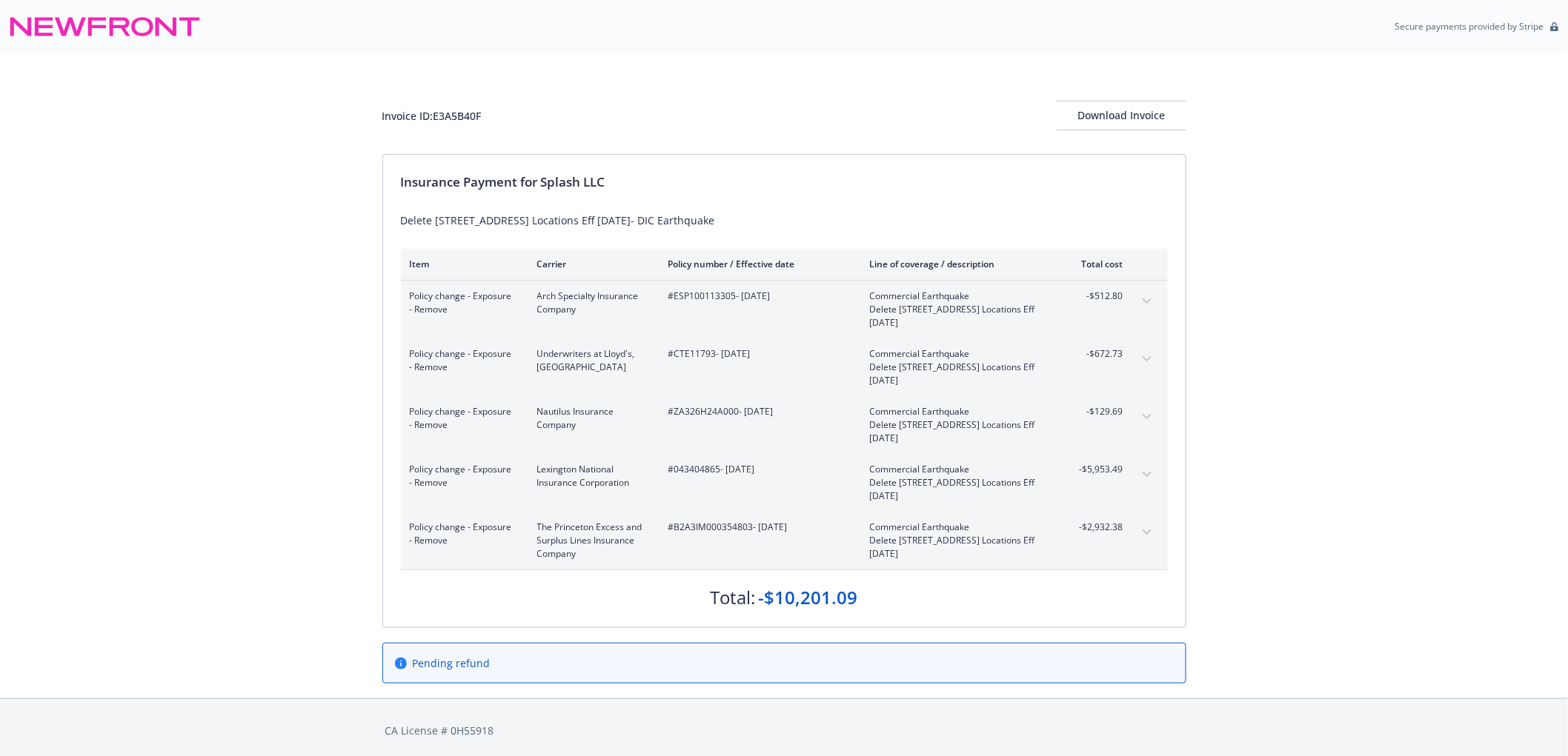
click at [1150, 534] on icon "expand content" at bounding box center [1147, 532] width 9 height 6
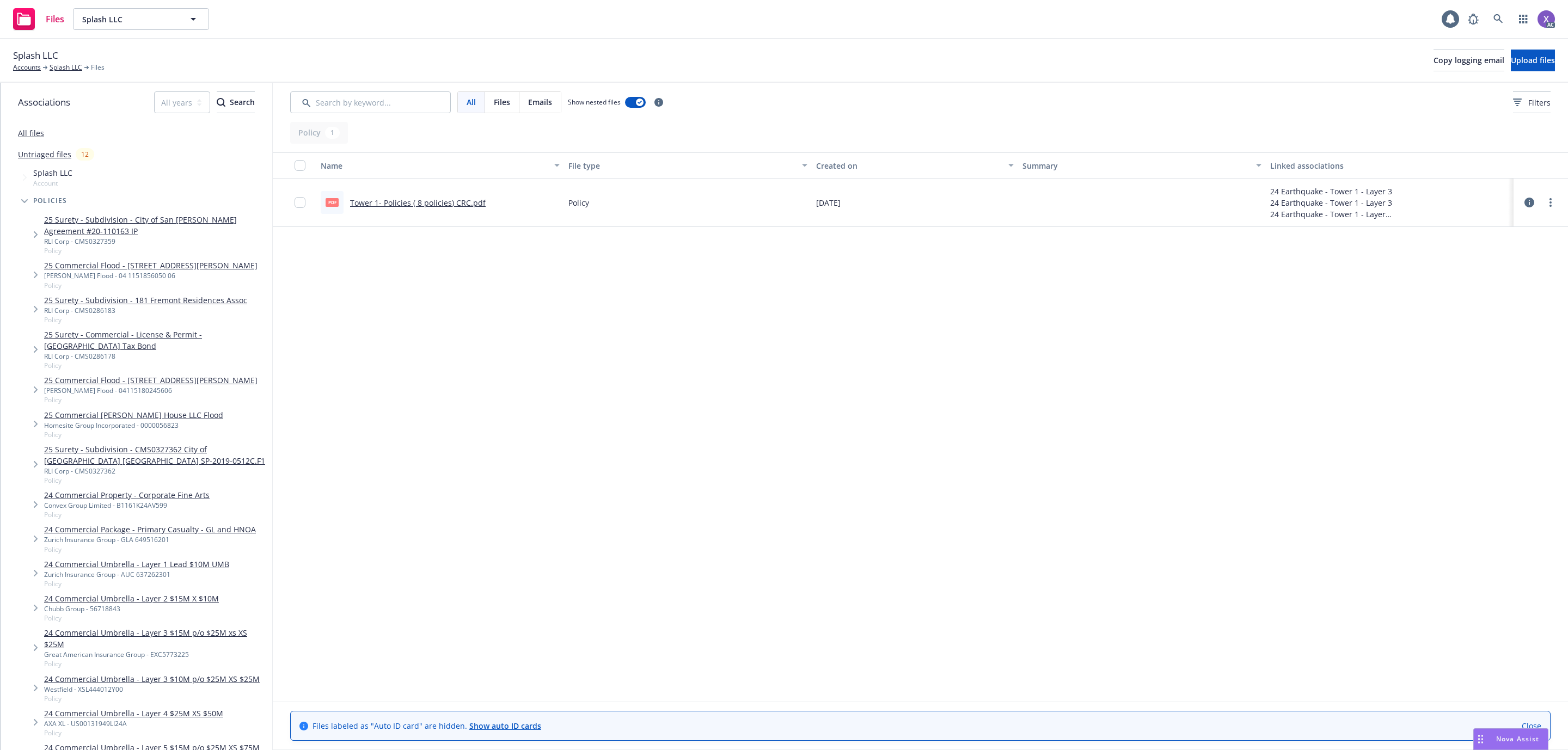
click at [467, 202] on link "Tower 1- Policies ( 8 policies) CRC.pdf" at bounding box center [418, 203] width 136 height 10
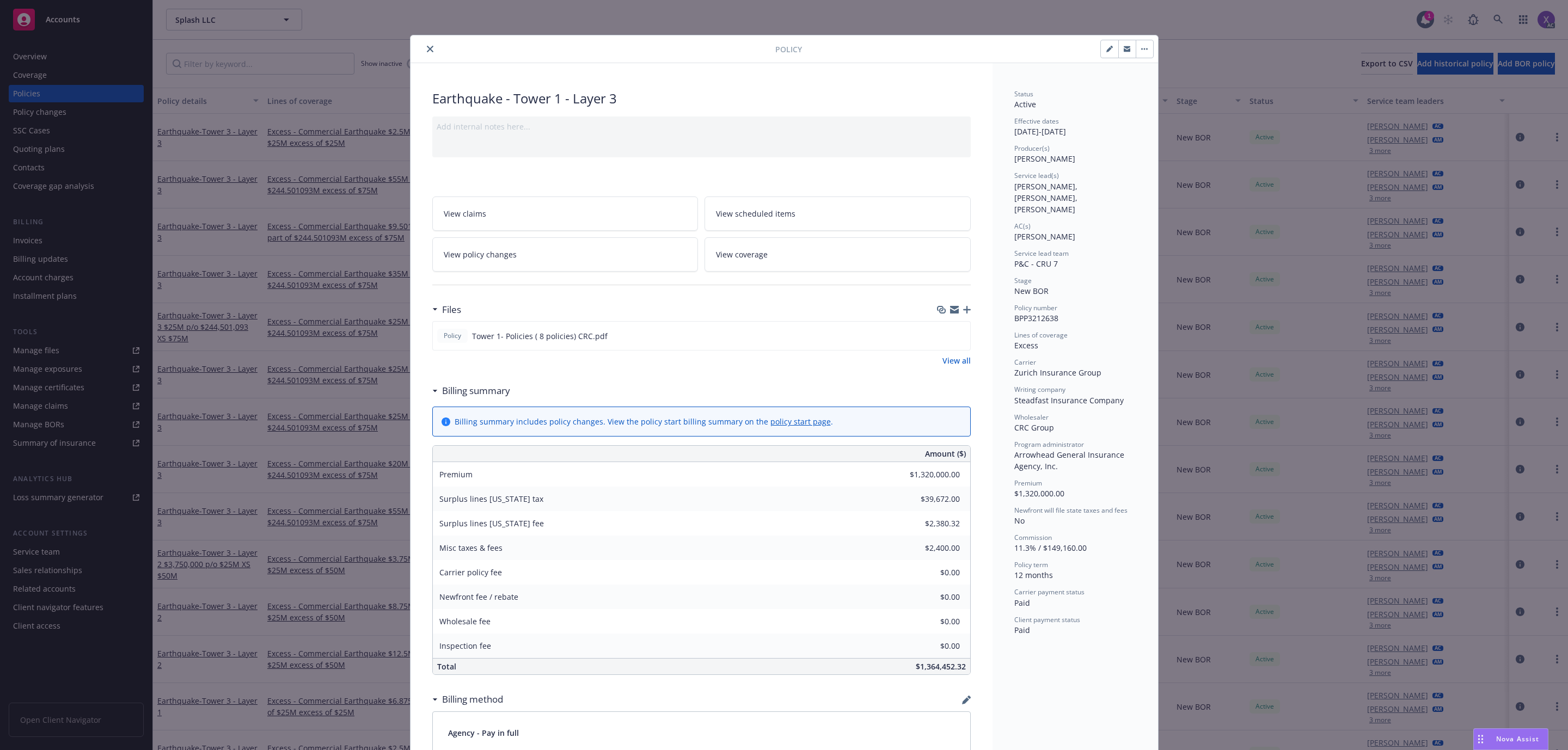
click at [427, 50] on icon "close" at bounding box center [430, 49] width 6 height 6
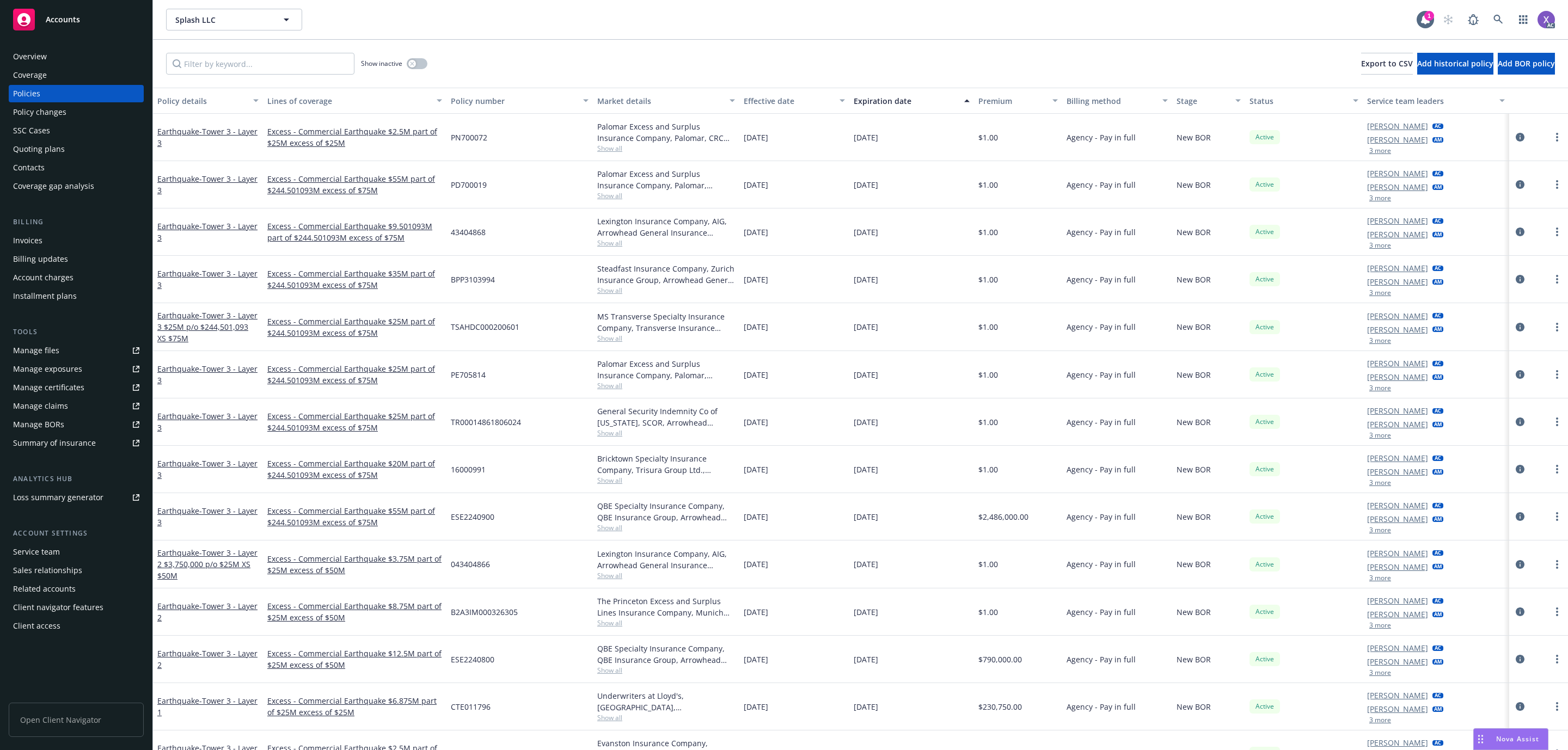
click at [41, 242] on div "Invoices" at bounding box center [27, 240] width 29 height 17
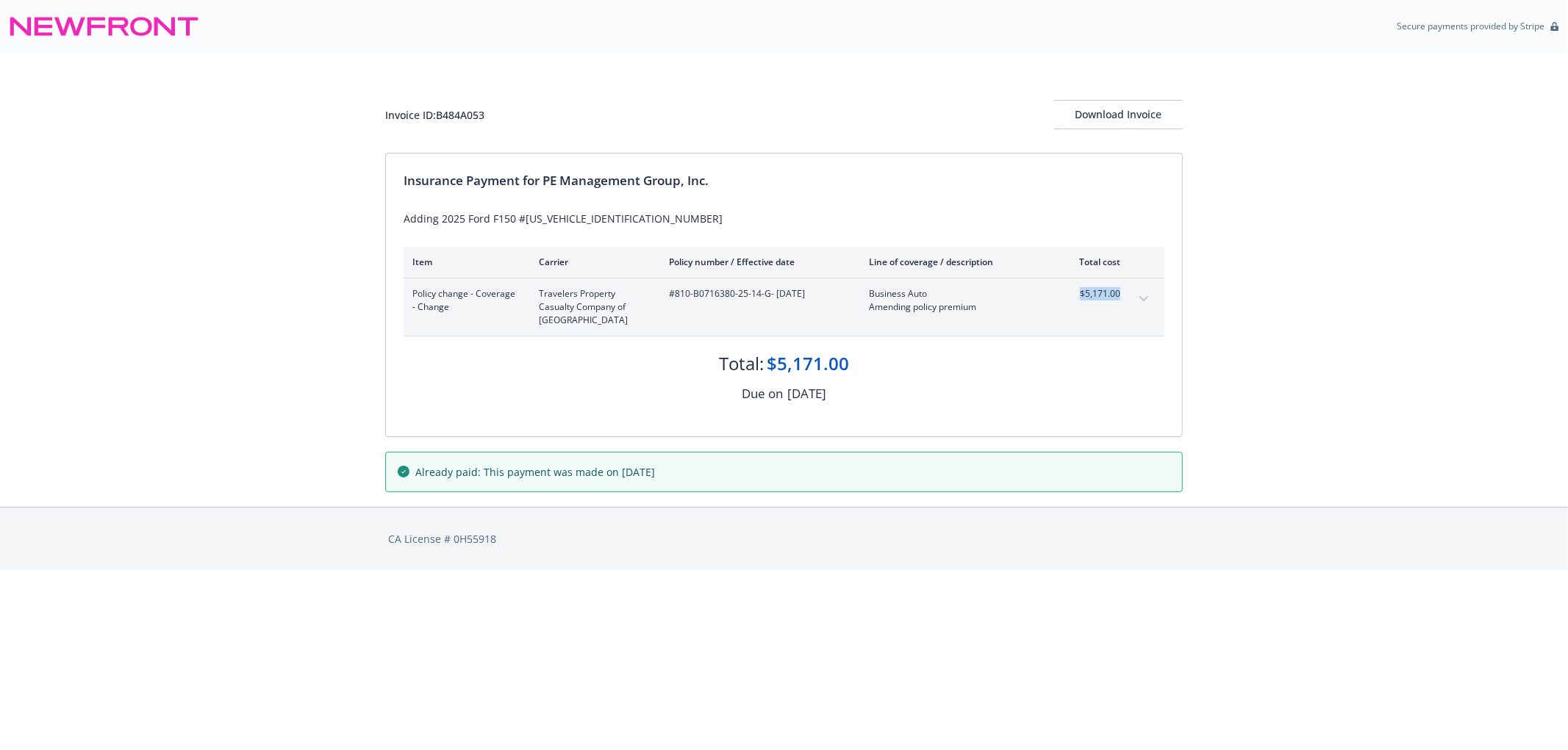
drag, startPoint x: 1076, startPoint y: 299, endPoint x: 1123, endPoint y: 302, distance: 47.1
click at [1123, 302] on div "Policy change - Coverage - Change Travelers Property Casualty Company of Americ…" at bounding box center [784, 307] width 761 height 58
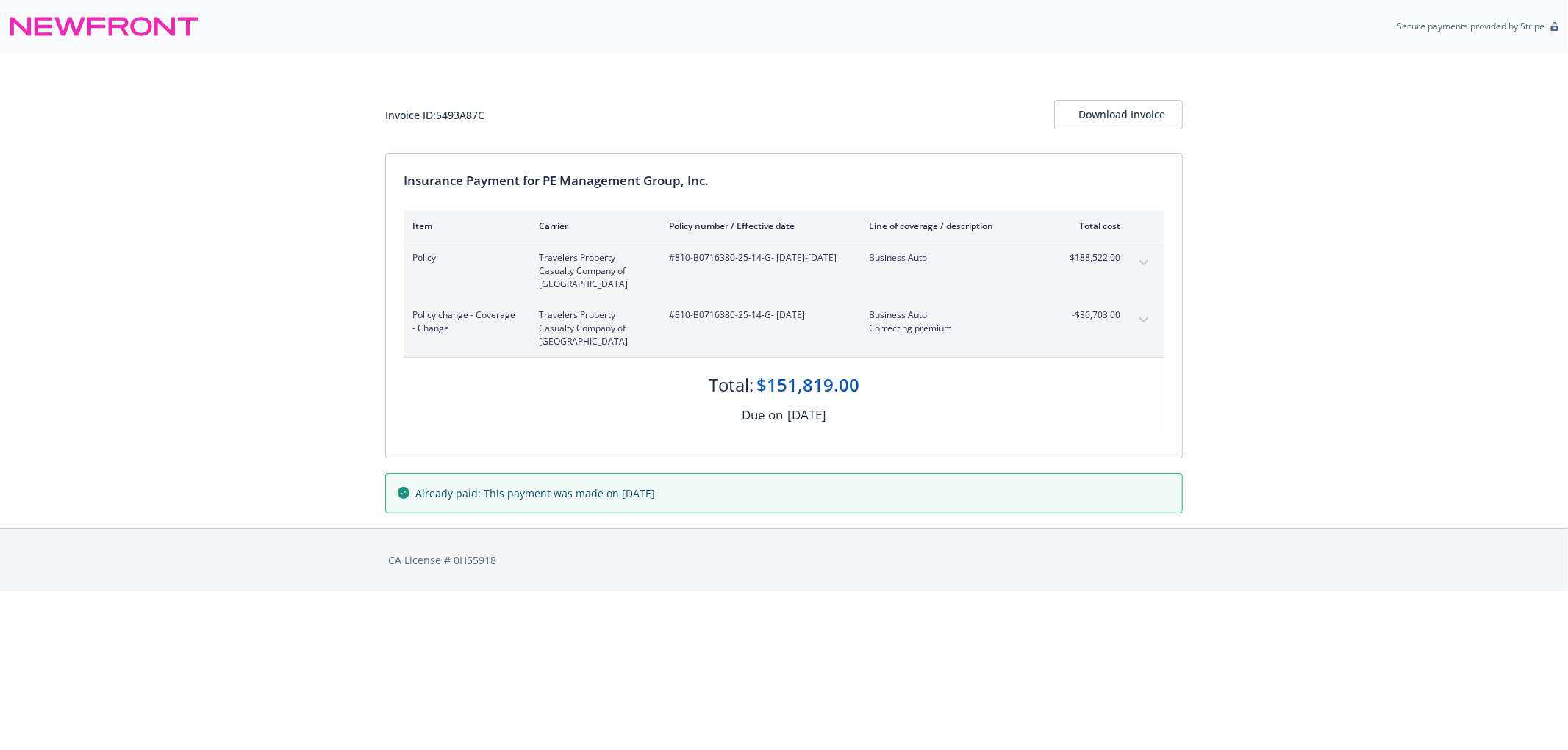
drag, startPoint x: 674, startPoint y: 324, endPoint x: 822, endPoint y: 328, distance: 148.1
click at [822, 328] on div "#810-B0716380-25-14-G - [DATE]" at bounding box center [757, 328] width 176 height 39
drag, startPoint x: 1064, startPoint y: 266, endPoint x: 1132, endPoint y: 313, distance: 82.7
click at [1143, 270] on div "Policy Travelers Property Casualty Company of America #810-B0716380-25-14-G - 0…" at bounding box center [784, 271] width 761 height 58
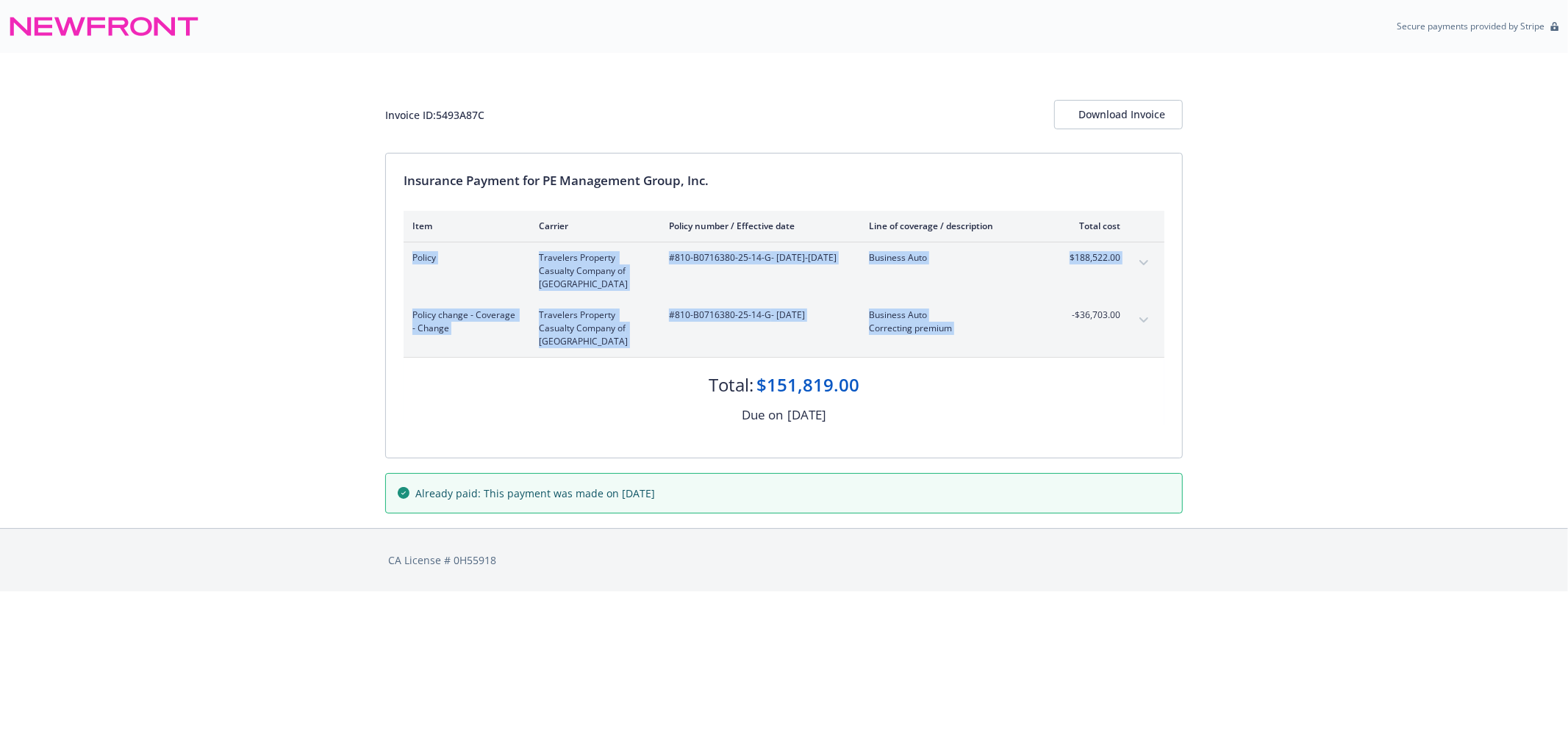
drag, startPoint x: 1088, startPoint y: 324, endPoint x: 1100, endPoint y: 318, distance: 13.4
click at [1132, 327] on div "Policy change - Coverage - Change Travelers Property Casualty Company of Americ…" at bounding box center [784, 329] width 761 height 58
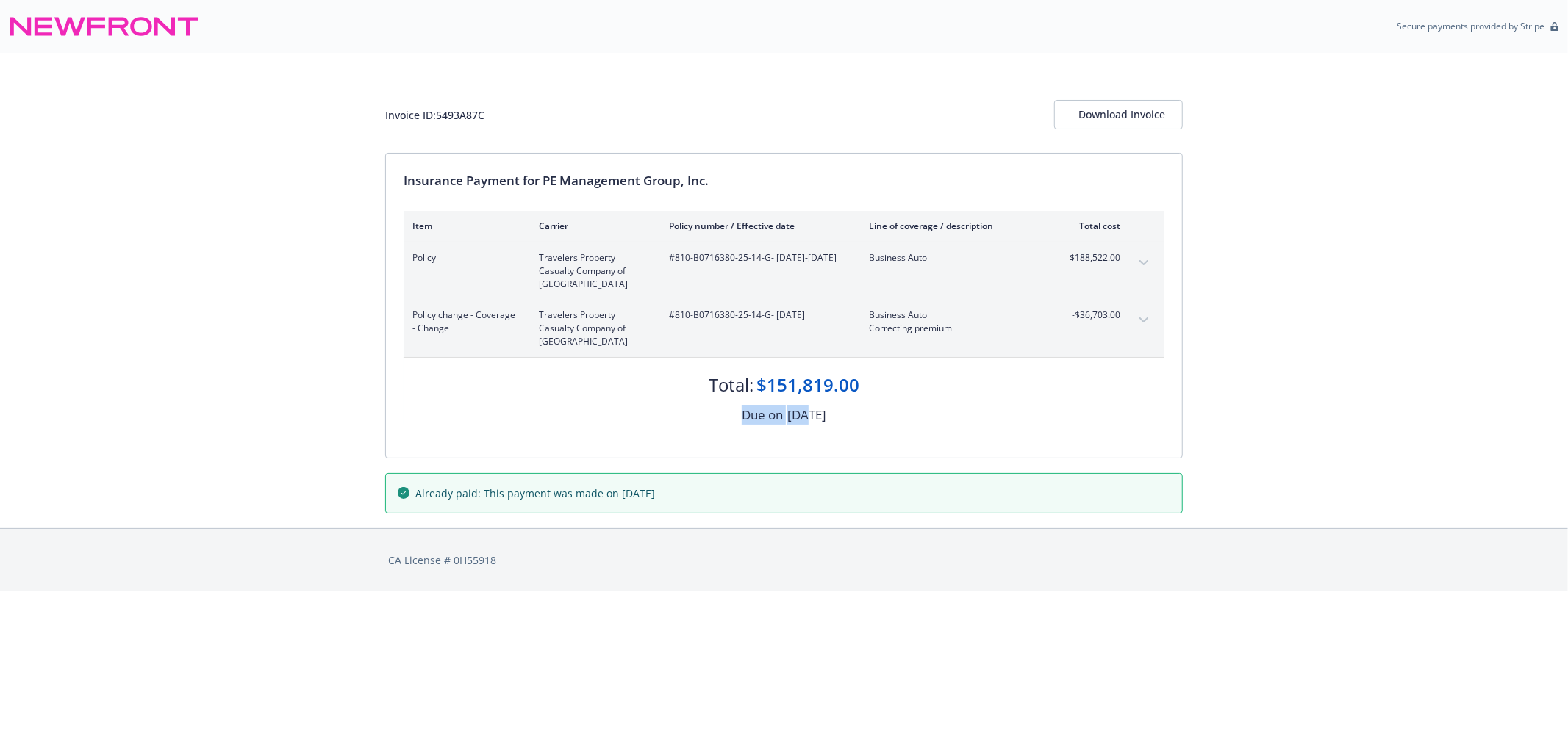
drag, startPoint x: 866, startPoint y: 392, endPoint x: 784, endPoint y: 384, distance: 82.4
click at [785, 386] on div "Total: $151,819.00" at bounding box center [784, 377] width 761 height 39
click at [785, 384] on div "$151,819.00" at bounding box center [808, 385] width 103 height 25
drag, startPoint x: 769, startPoint y: 383, endPoint x: 906, endPoint y: 387, distance: 137.1
click at [889, 390] on div "Total: $151,819.00" at bounding box center [784, 377] width 761 height 39
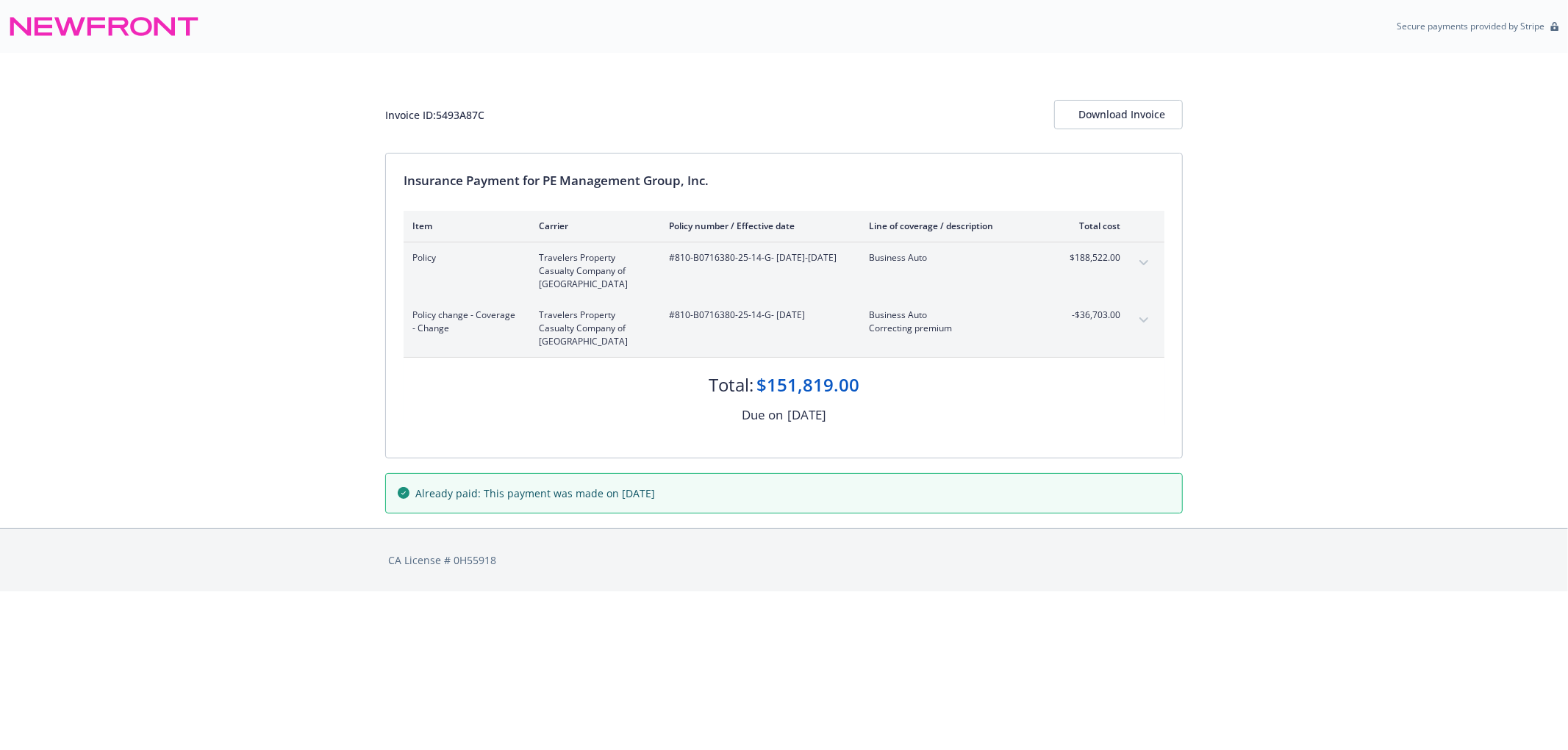
click at [1094, 326] on div "-$36,703.00" at bounding box center [1092, 328] width 55 height 39
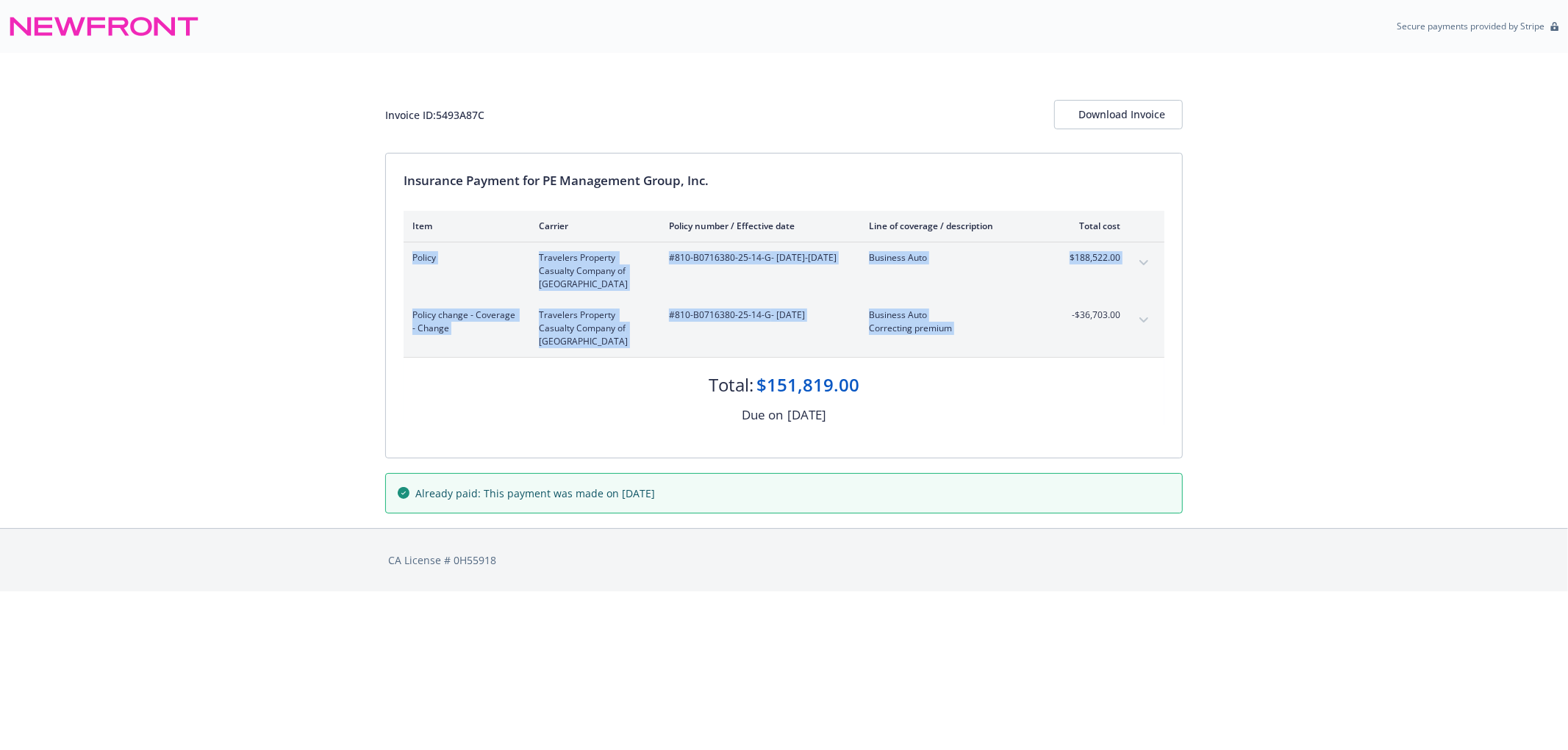
drag, startPoint x: 1067, startPoint y: 324, endPoint x: 1141, endPoint y: 327, distance: 74.1
click at [1141, 327] on div "Policy change - Coverage - Change Travelers Property Casualty Company of Americ…" at bounding box center [784, 329] width 761 height 58
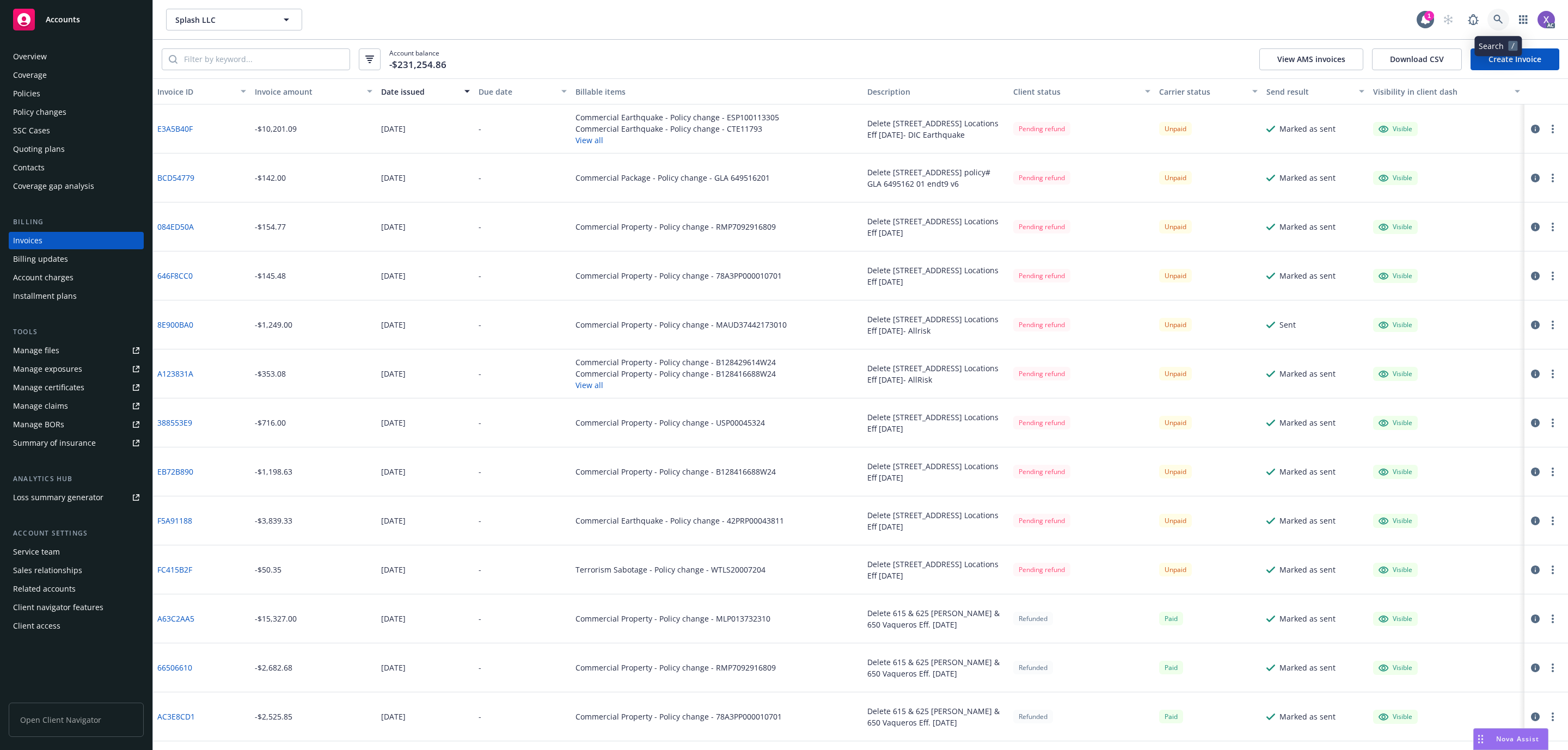
click at [1502, 16] on icon at bounding box center [1498, 19] width 10 height 10
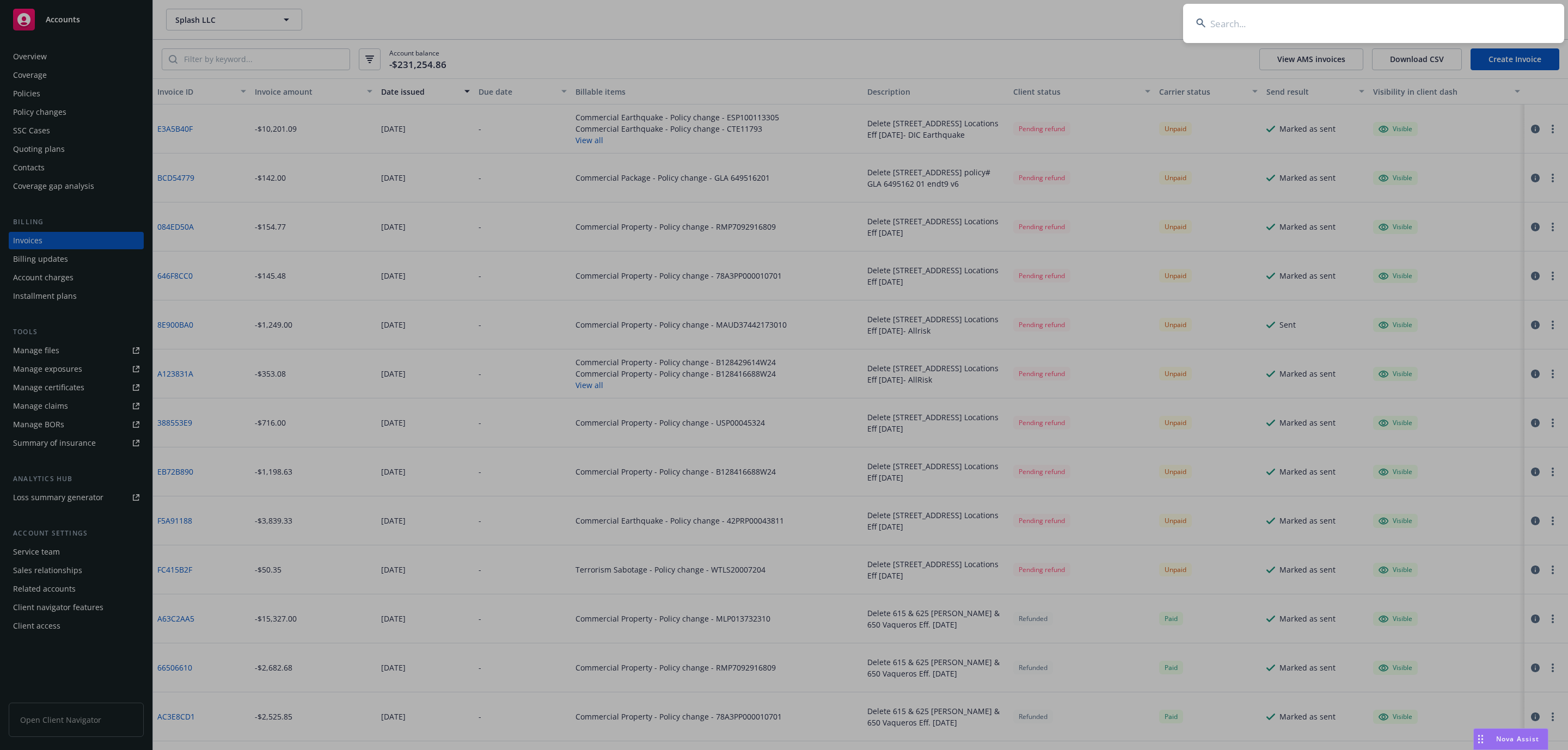
click at [1400, 19] on input at bounding box center [1374, 23] width 381 height 39
type input "PE Management"
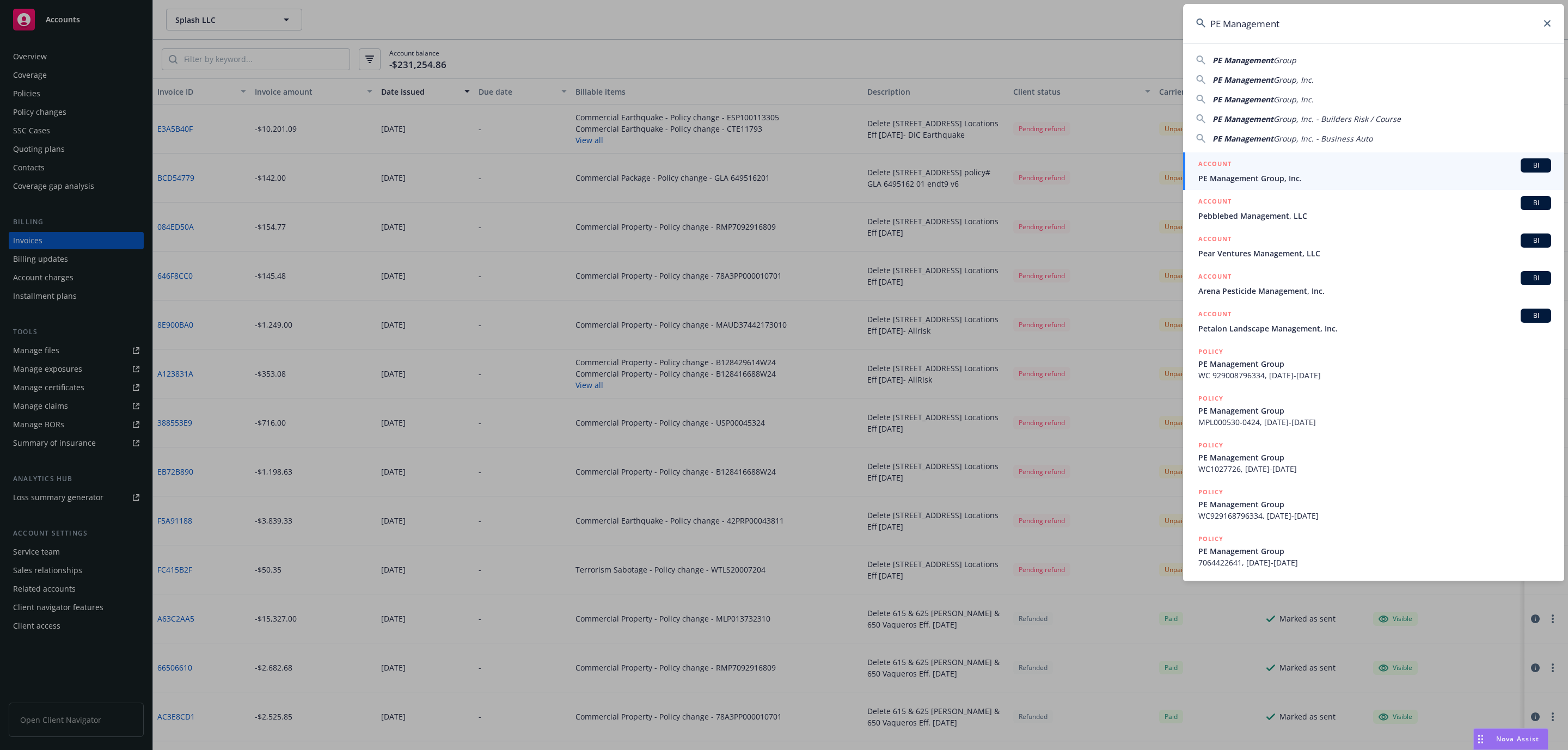
click at [1295, 177] on span "PE Management Group, Inc." at bounding box center [1375, 178] width 353 height 12
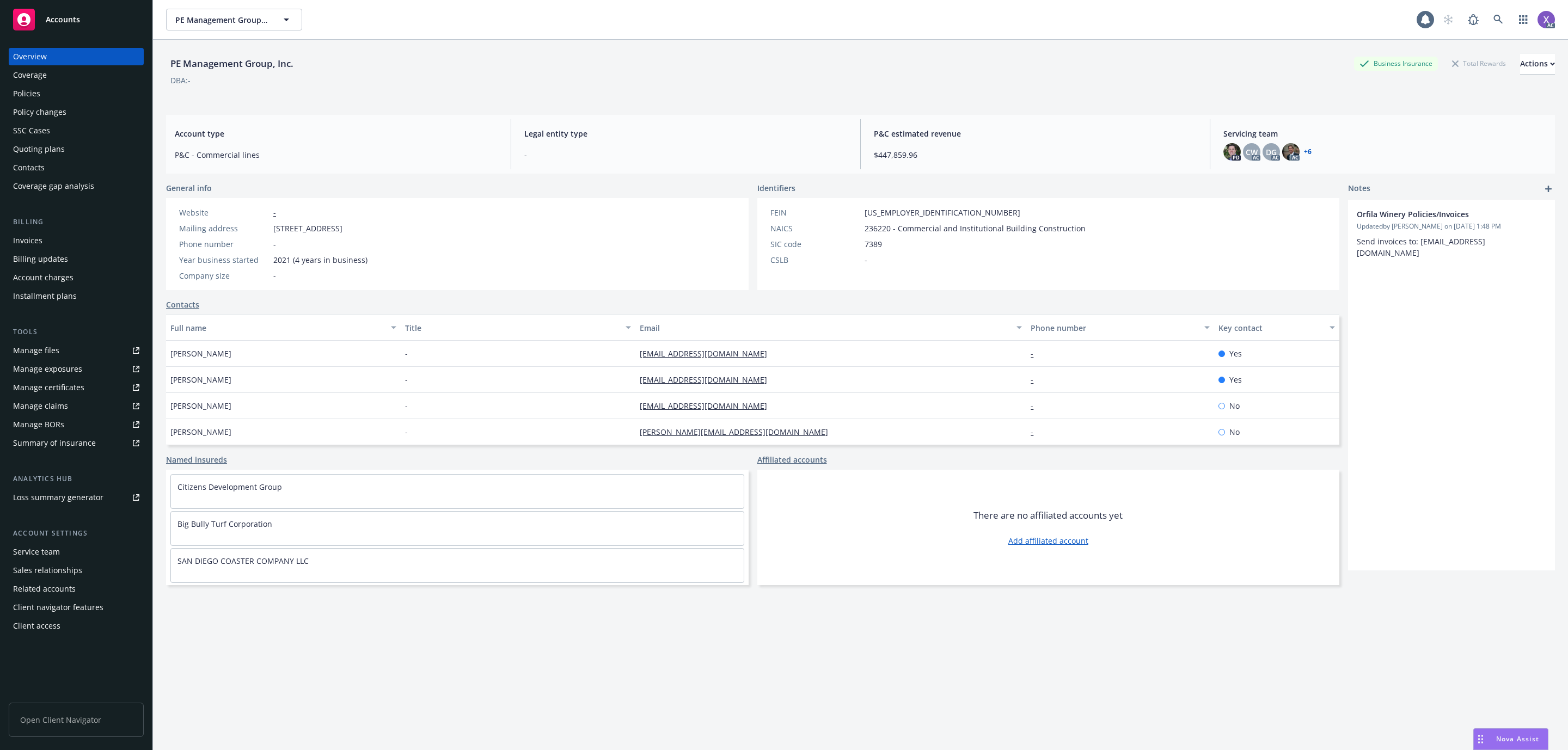
click at [33, 236] on div "Invoices" at bounding box center [27, 240] width 29 height 17
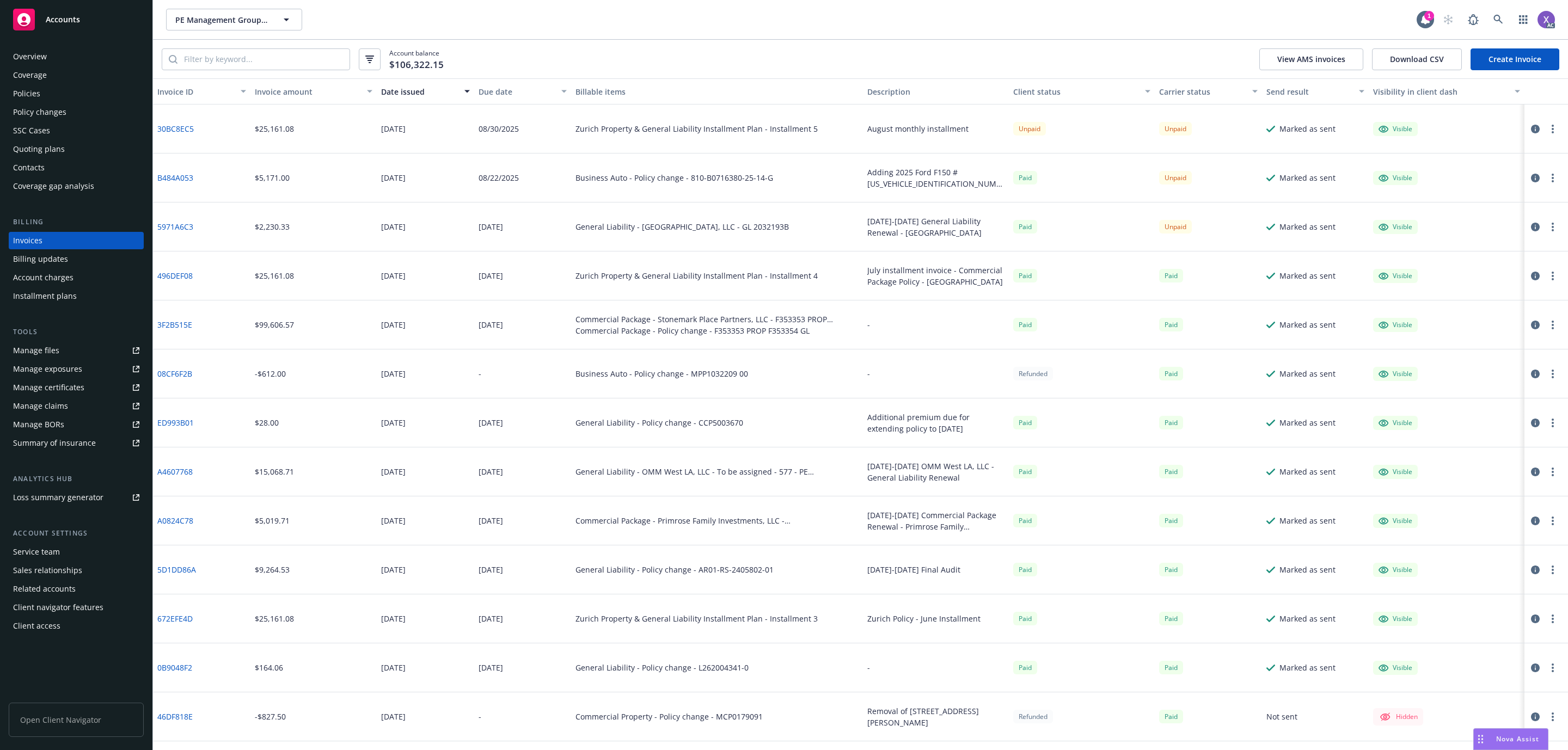
drag, startPoint x: 677, startPoint y: 183, endPoint x: 688, endPoint y: 185, distance: 11.2
click at [681, 183] on div "Business Auto - Policy change - 810-B0716380-25-14-G" at bounding box center [717, 178] width 292 height 49
click at [682, 182] on div "Business Auto - Policy change - 810-B0716380-25-14-G" at bounding box center [675, 178] width 198 height 12
drag, startPoint x: 683, startPoint y: 180, endPoint x: 768, endPoint y: 188, distance: 85.4
click at [768, 188] on div "Business Auto - Policy change - 810-B0716380-25-14-G" at bounding box center [717, 178] width 292 height 49
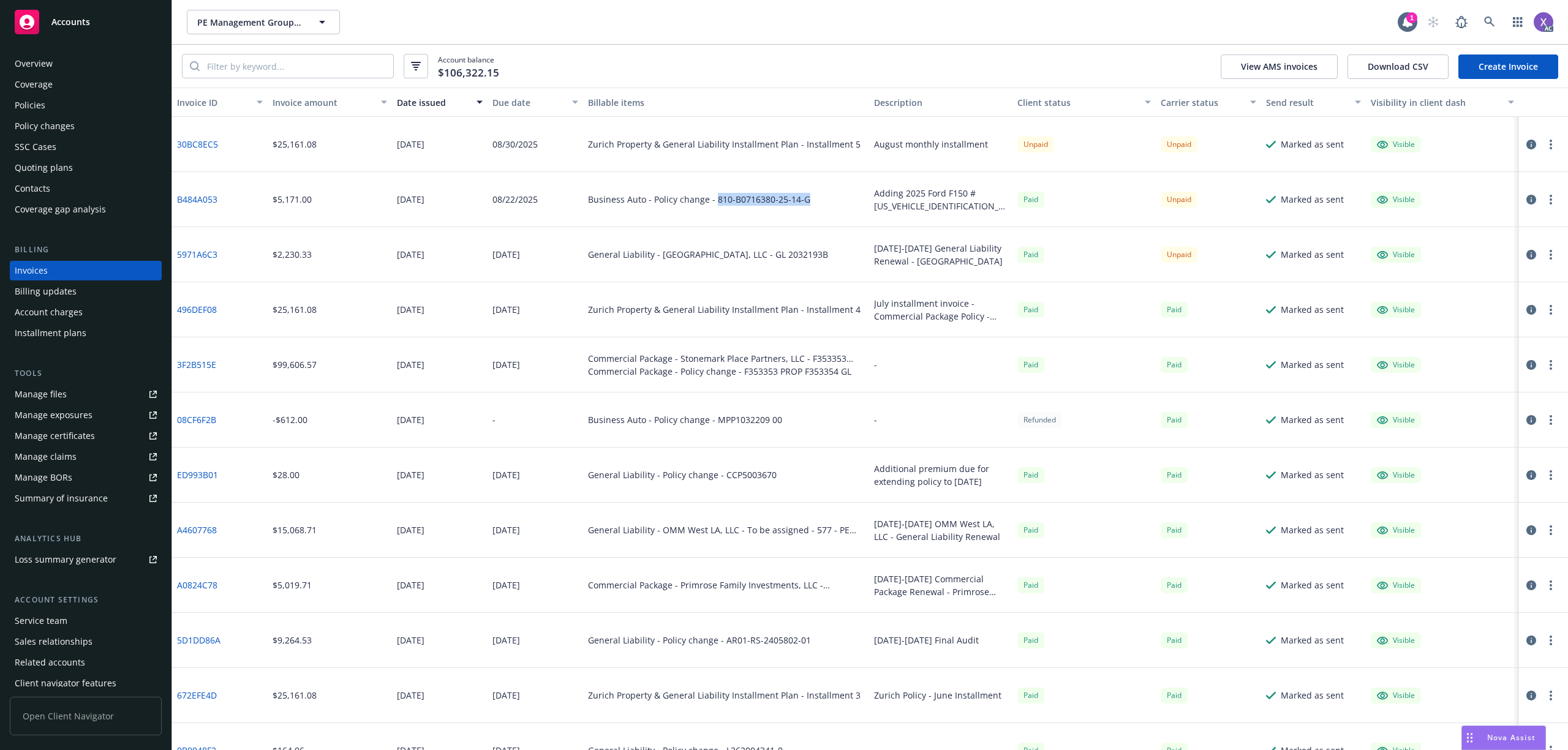
click at [813, 213] on div "Business Auto - Policy change - 810-B0716380-25-14-G" at bounding box center [726, 200] width 286 height 55
drag, startPoint x: 709, startPoint y: 204, endPoint x: 802, endPoint y: 212, distance: 93.3
click at [802, 212] on div "Business Auto - Policy change - 810-B0716380-25-14-G" at bounding box center [726, 200] width 286 height 55
